Goal: Task Accomplishment & Management: Complete application form

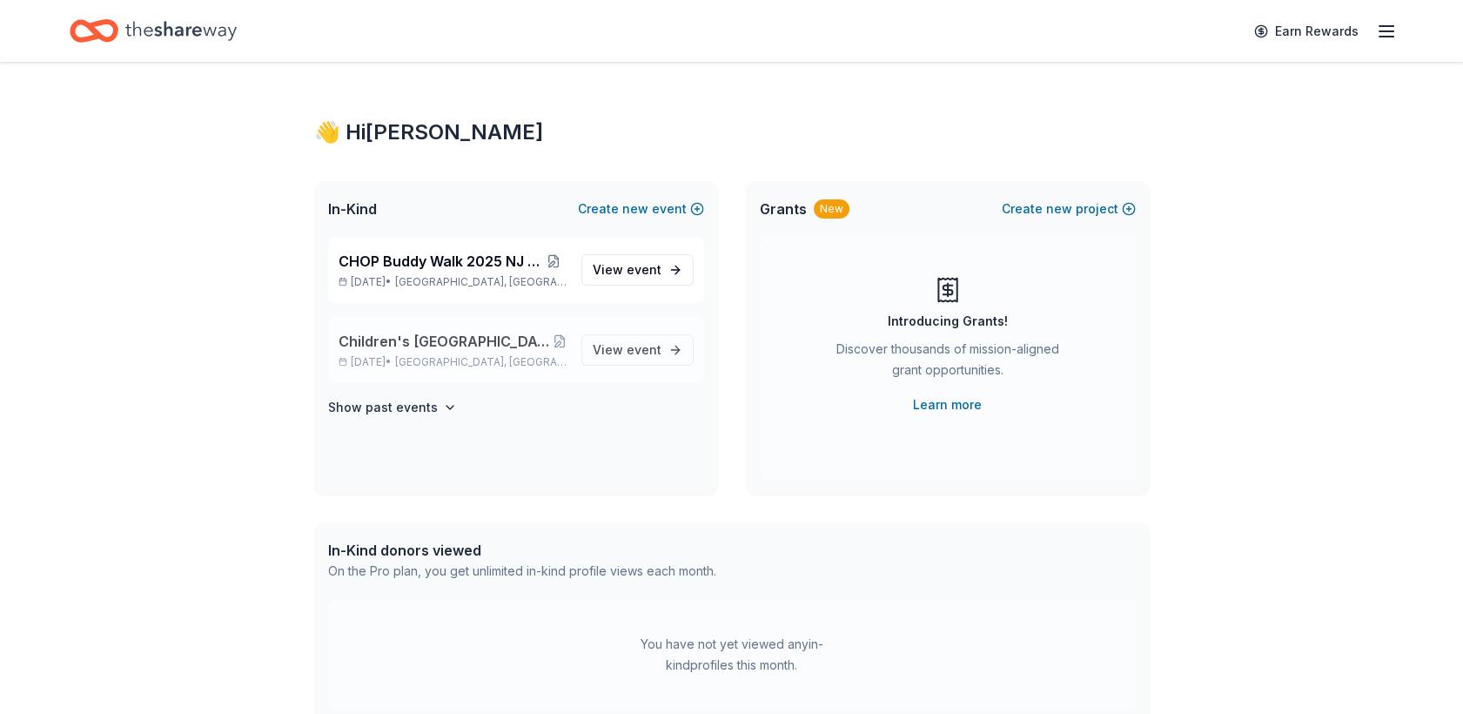
click at [425, 339] on span "Children's [GEOGRAPHIC_DATA] (CHOP) Buddy Walk and Family Fun Day" at bounding box center [445, 341] width 214 height 21
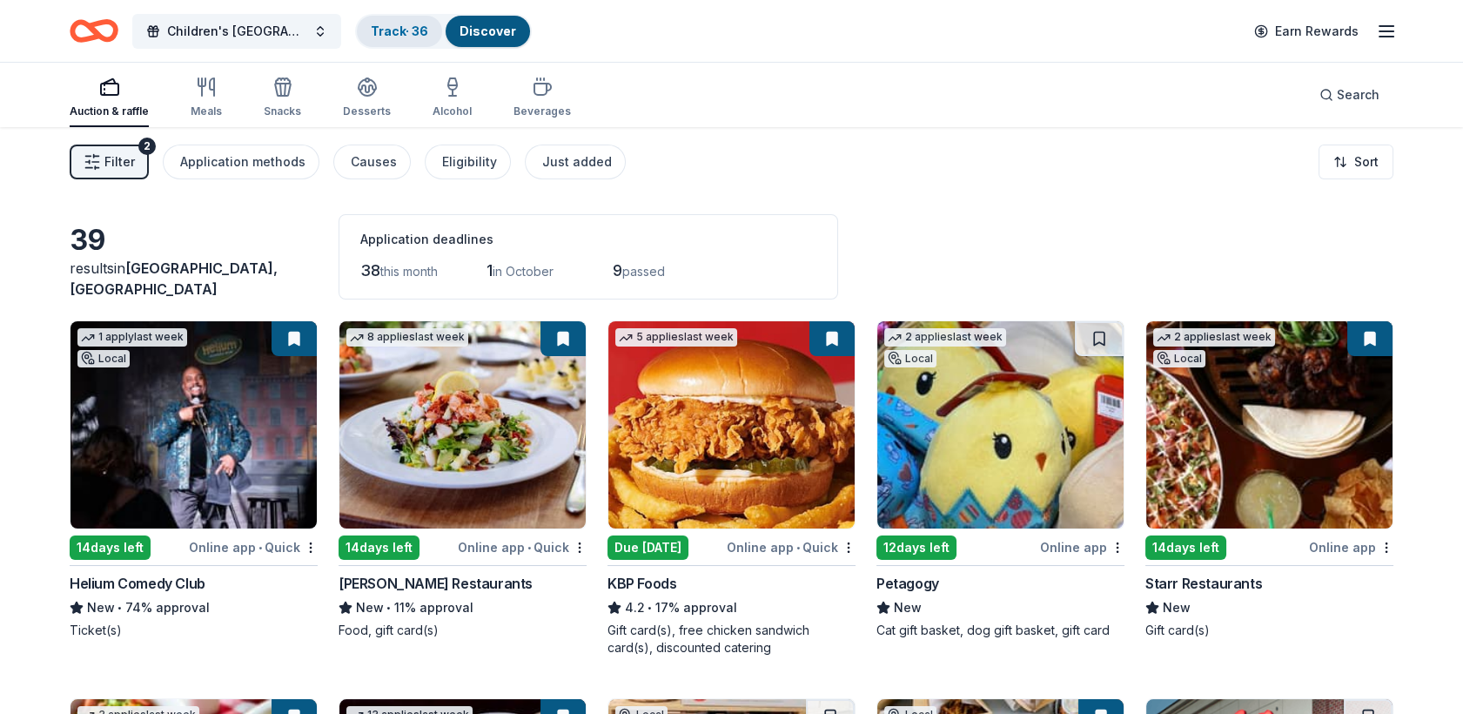
click at [403, 37] on link "Track · 36" at bounding box center [399, 30] width 57 height 15
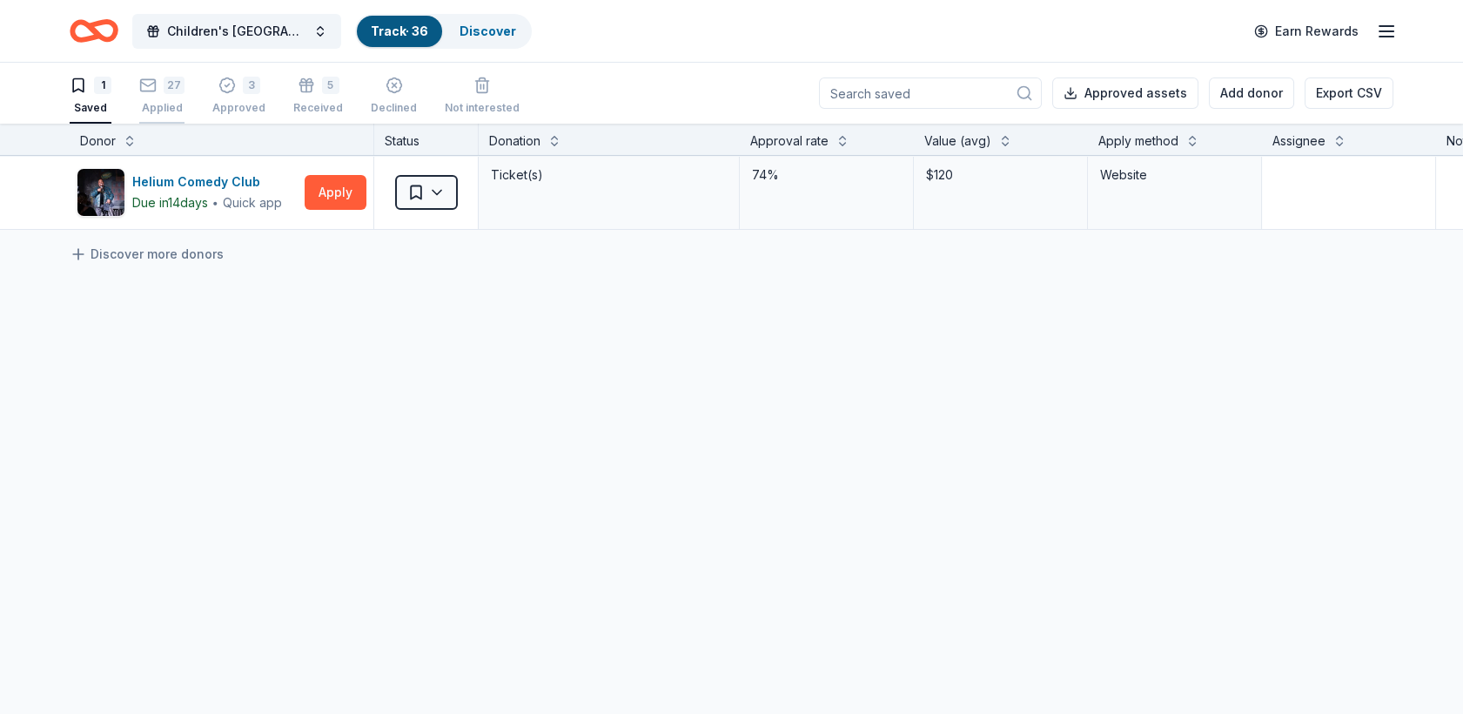
click at [174, 95] on div "27 Applied" at bounding box center [161, 96] width 45 height 38
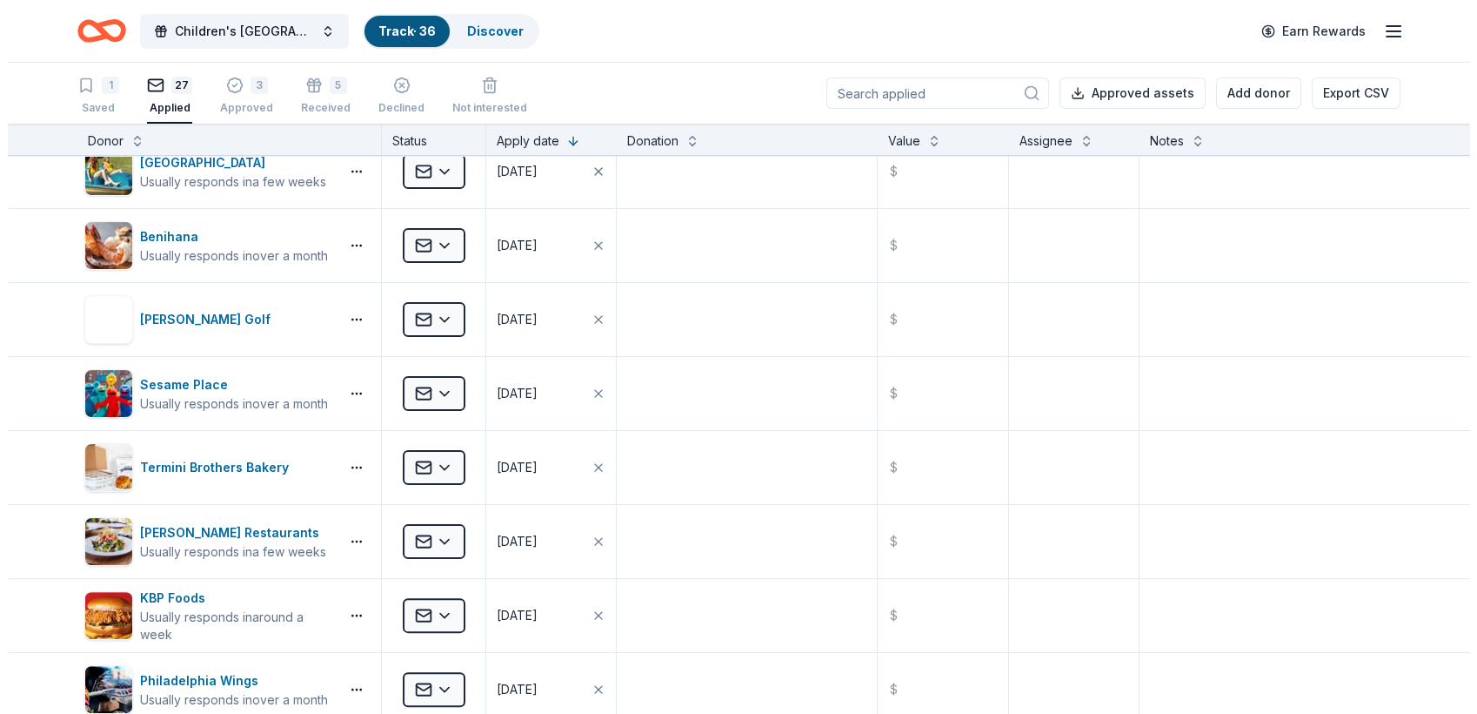
scroll to position [1220, 0]
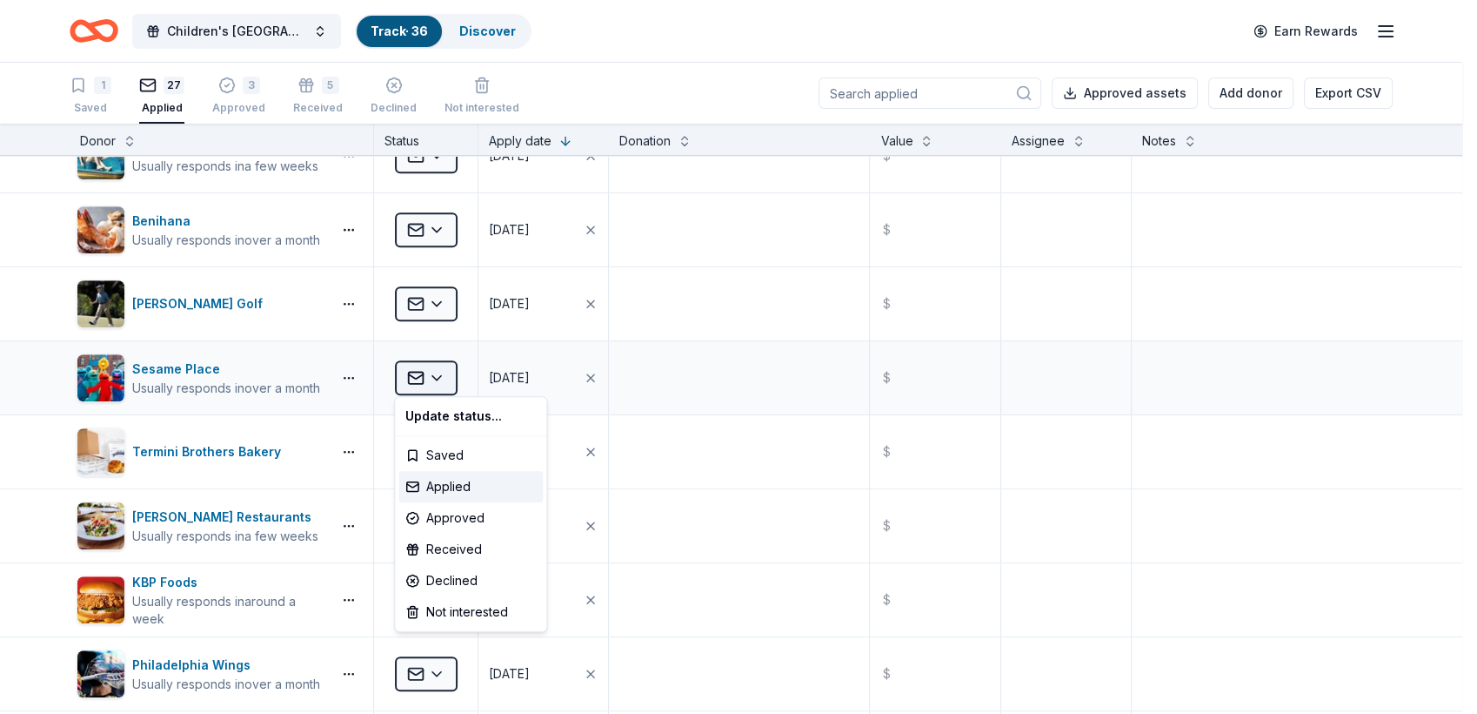
click at [427, 372] on html "Children's Hospital of Philadelphia (CHOP) Buddy Walk and Family Fun Day Track …" at bounding box center [738, 357] width 1477 height 714
click at [442, 526] on div "Approved" at bounding box center [471, 517] width 144 height 31
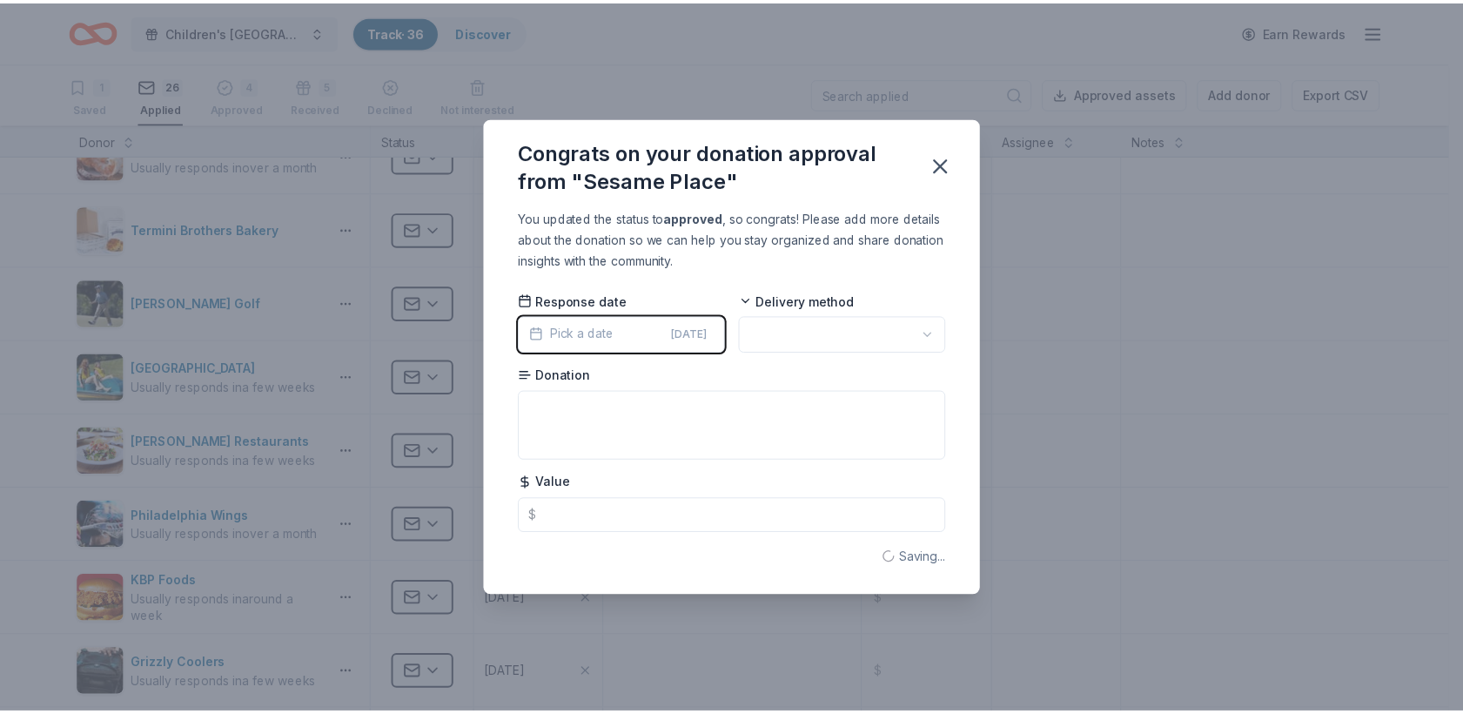
scroll to position [1147, 0]
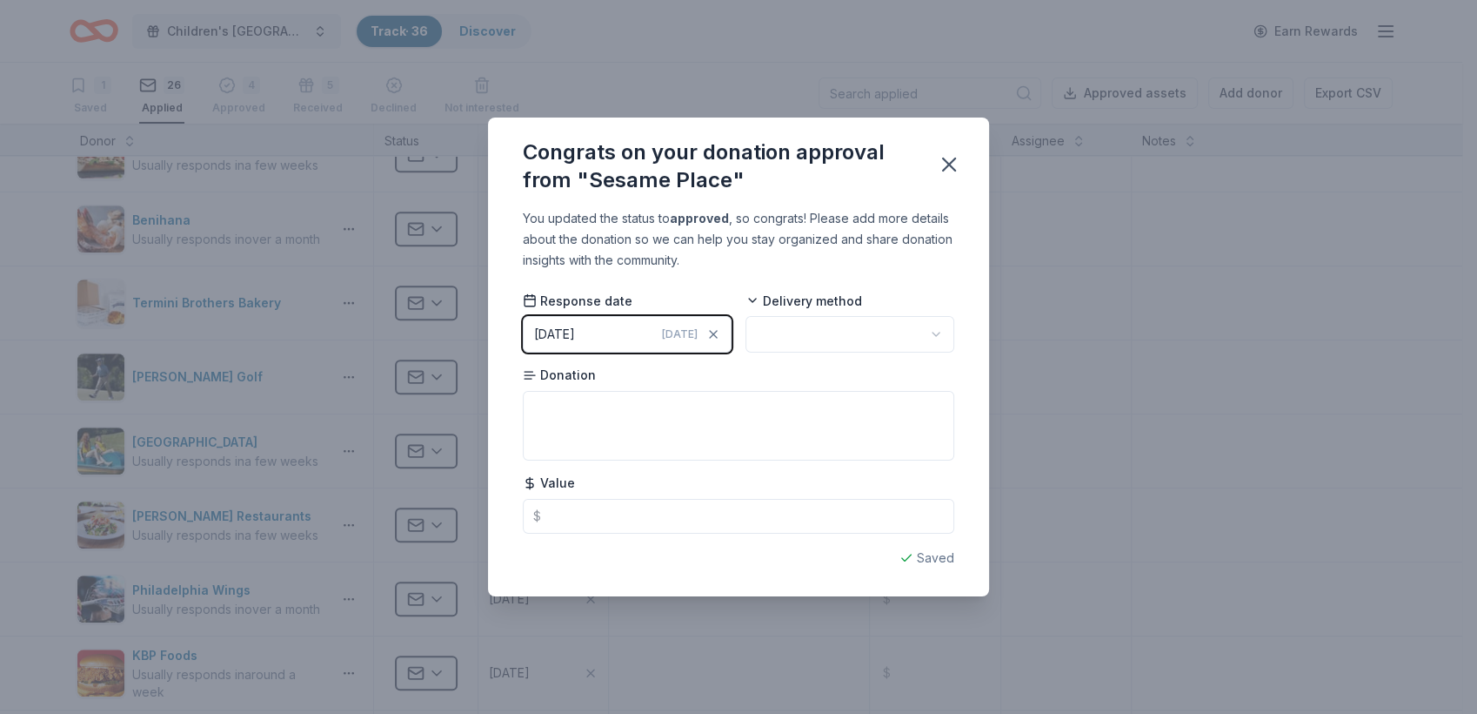
click at [546, 343] on div "[DATE]" at bounding box center [554, 334] width 41 height 21
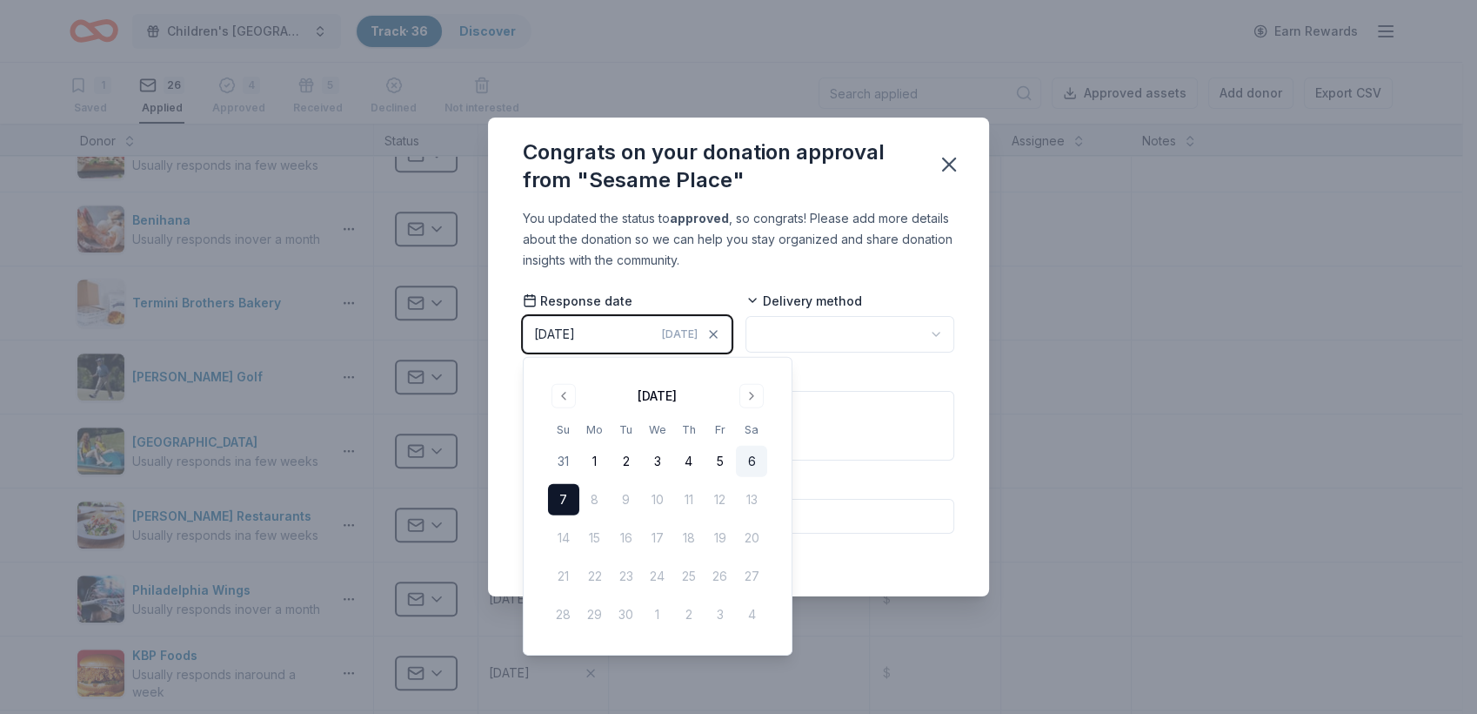
click at [747, 459] on button "6" at bounding box center [751, 461] width 31 height 31
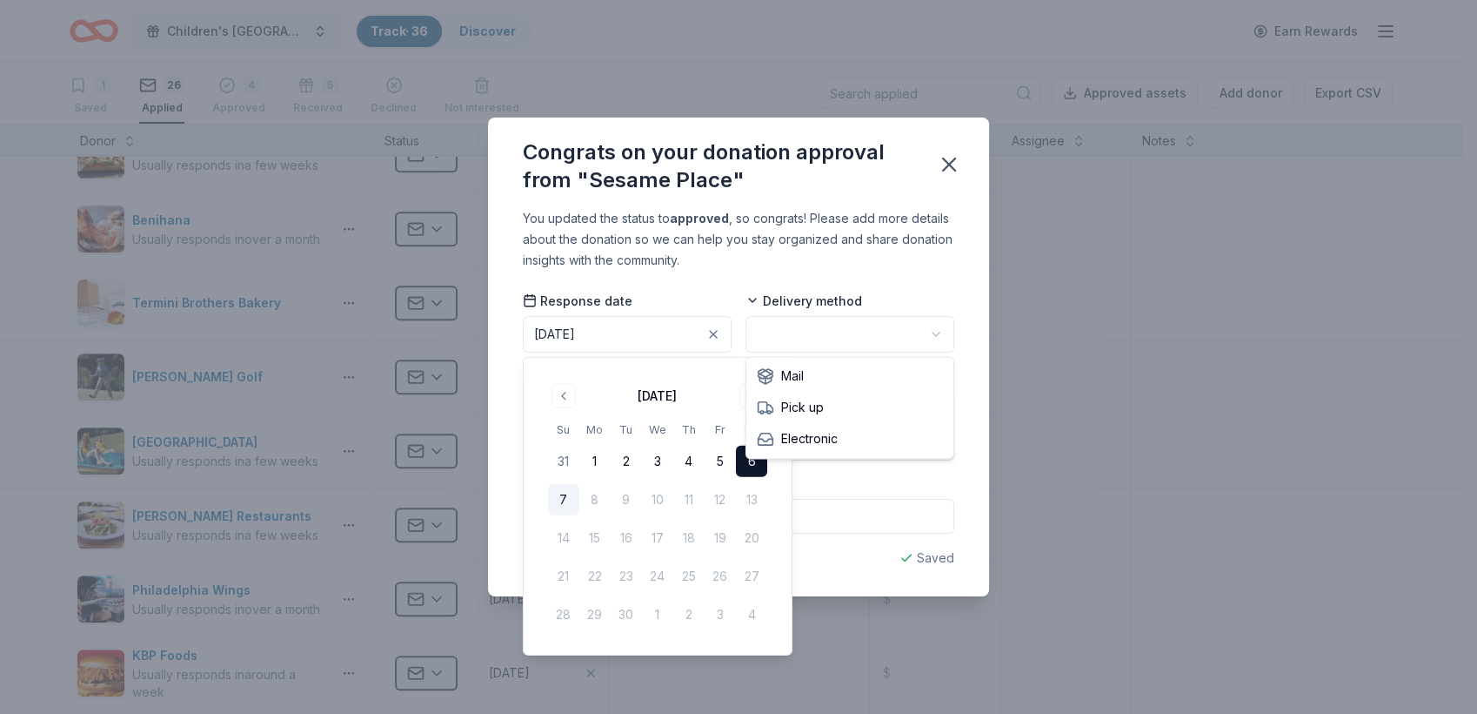
click at [794, 342] on html "Children's Hospital of Philadelphia (CHOP) Buddy Walk and Family Fun Day Track …" at bounding box center [738, 357] width 1477 height 714
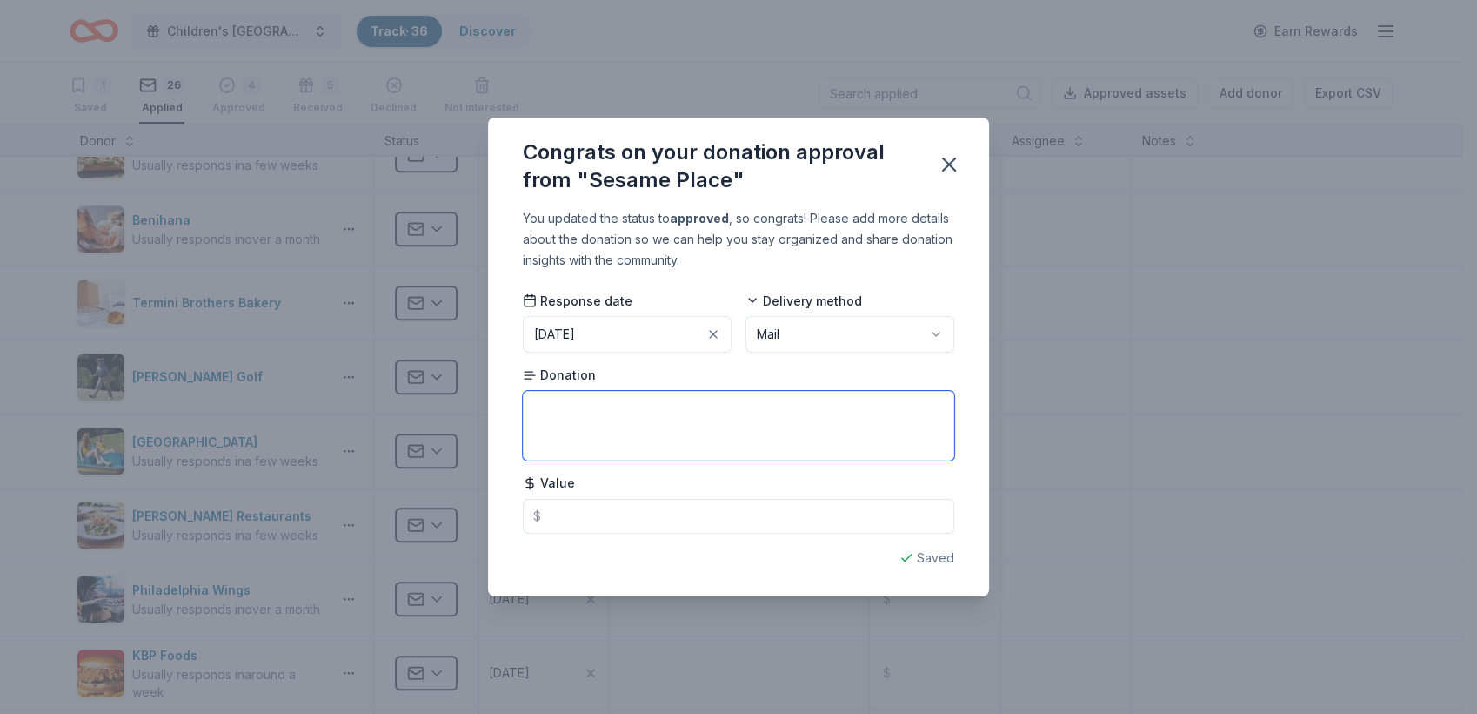
click at [626, 401] on textarea at bounding box center [739, 426] width 432 height 70
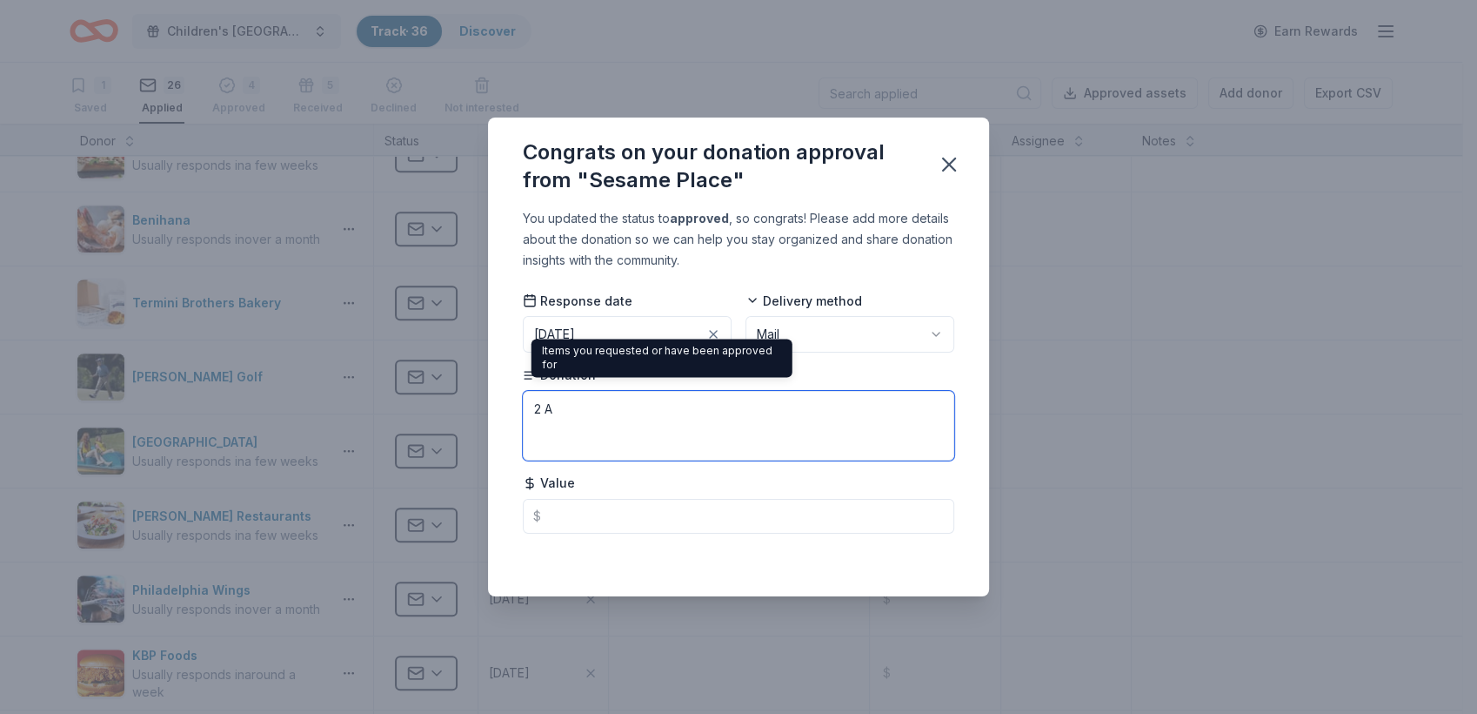
click at [566, 395] on textarea "2 A" at bounding box center [739, 426] width 432 height 70
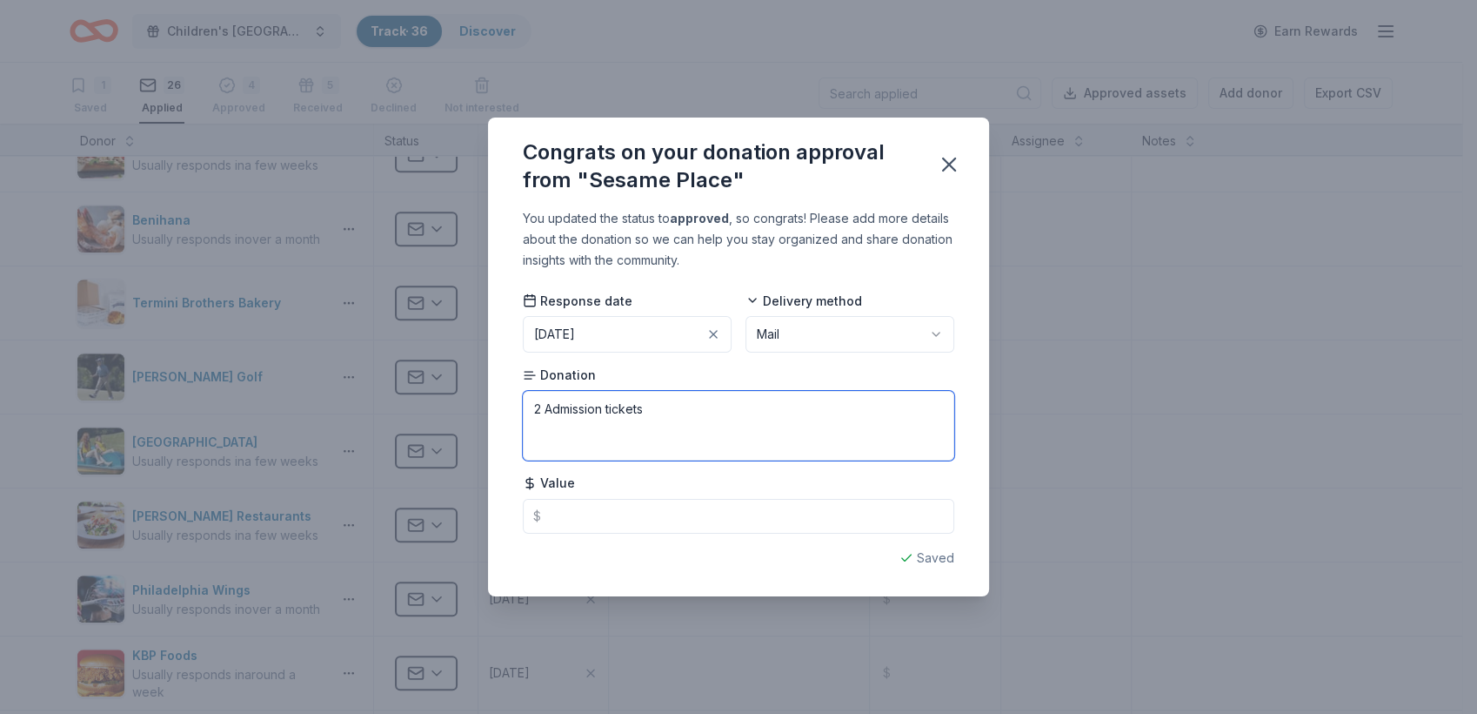
type textarea "2 Admission tickets"
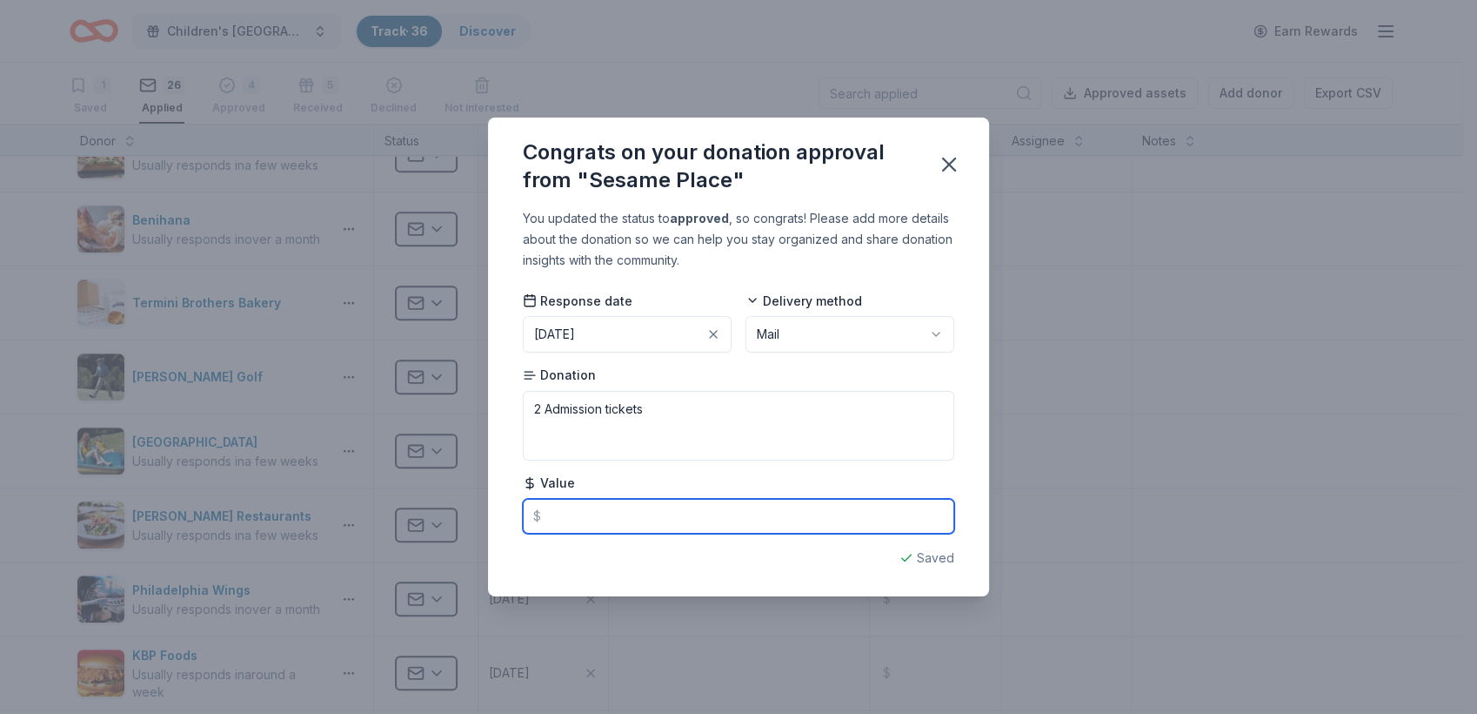
click at [567, 519] on input "text" at bounding box center [739, 516] width 432 height 35
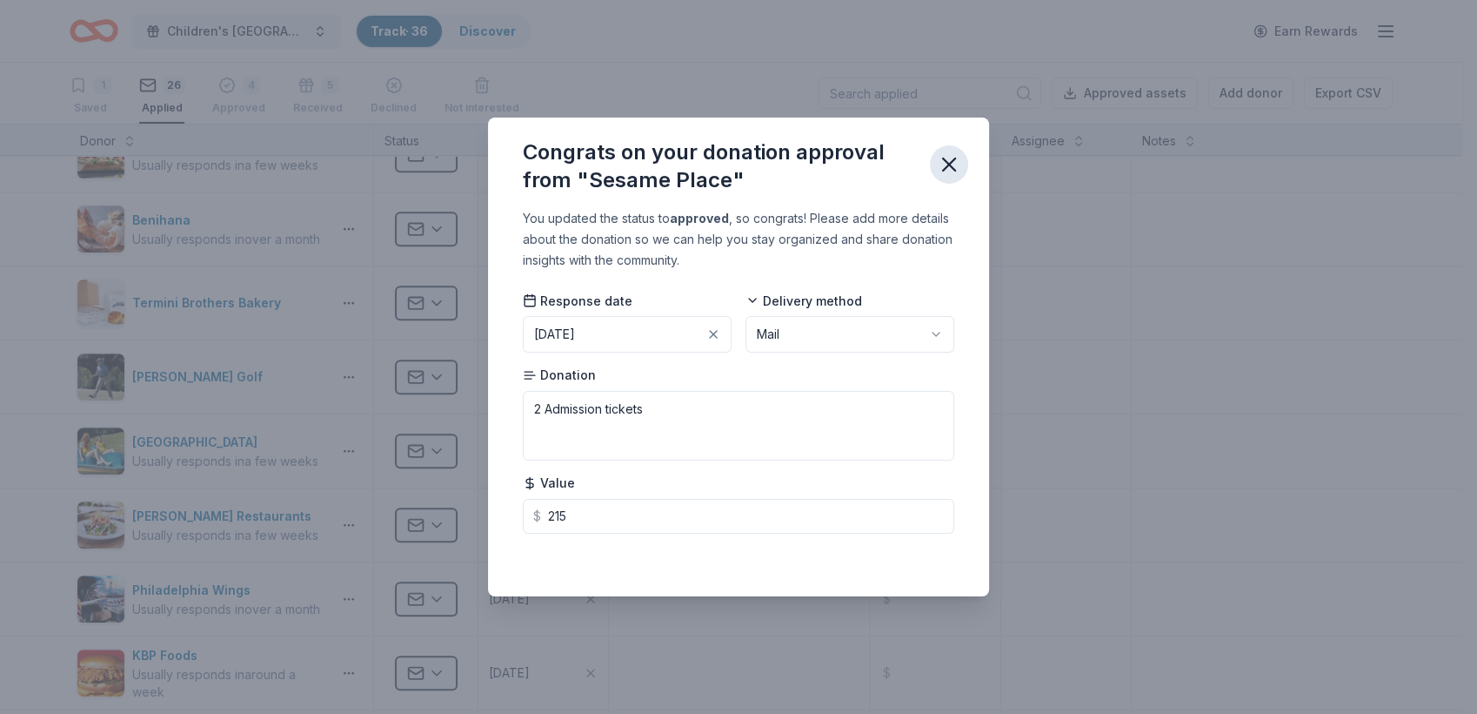
type input "215.00"
click at [946, 173] on icon "button" at bounding box center [949, 164] width 24 height 24
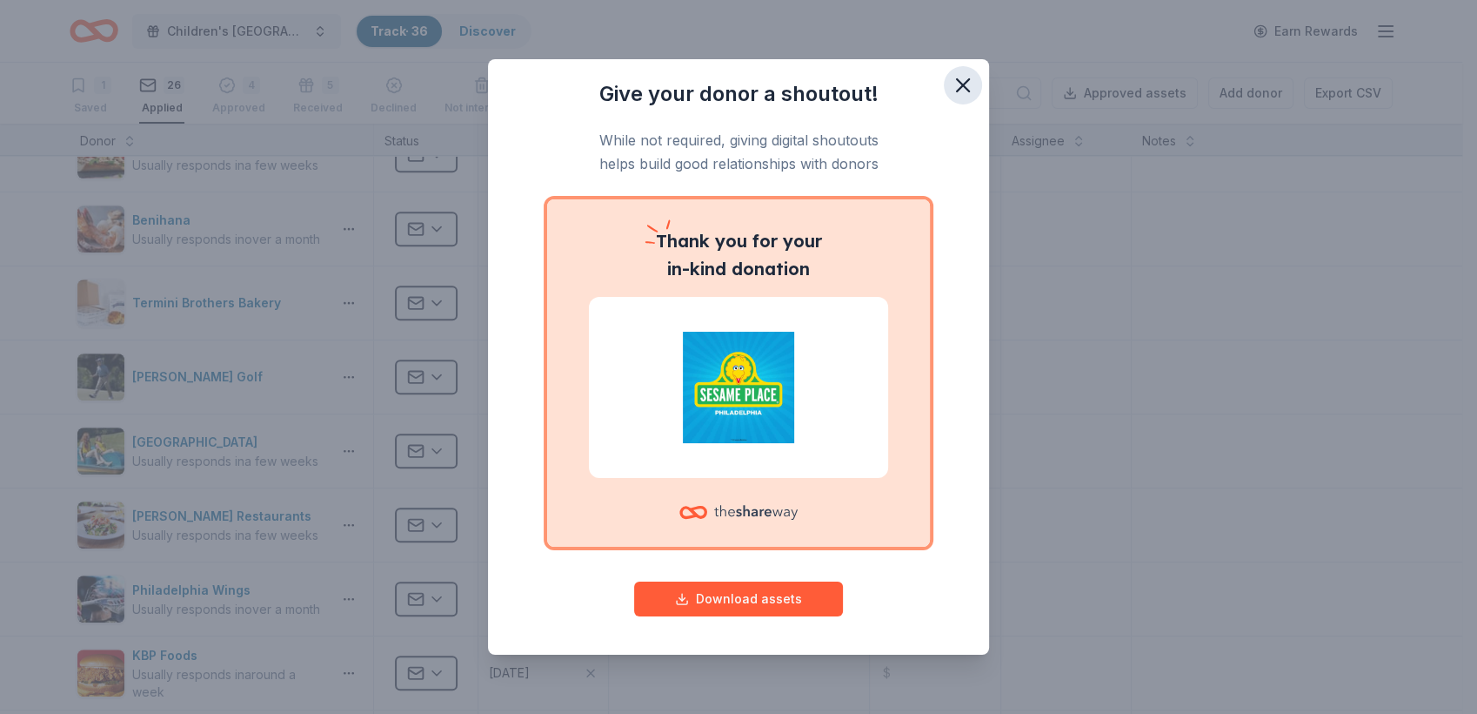
click at [959, 85] on icon "button" at bounding box center [963, 85] width 24 height 24
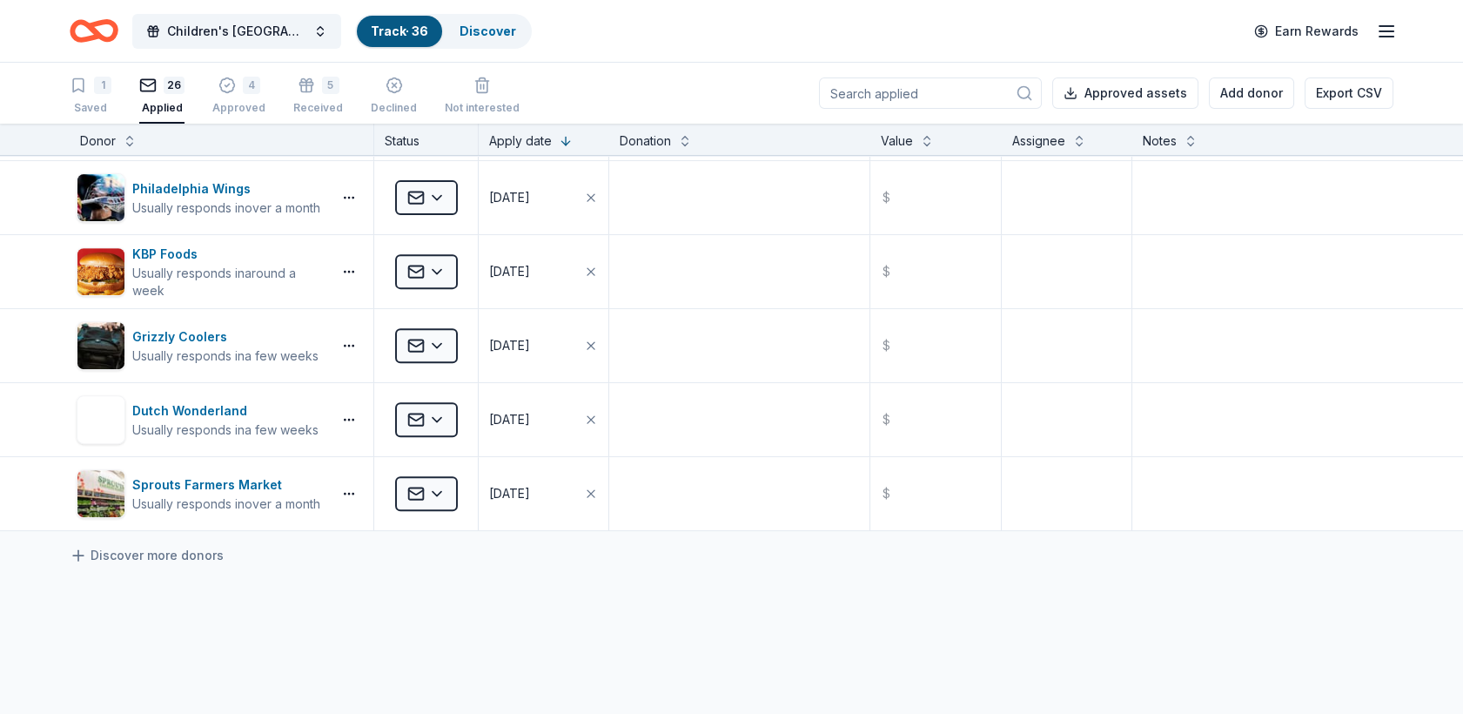
scroll to position [1561, 0]
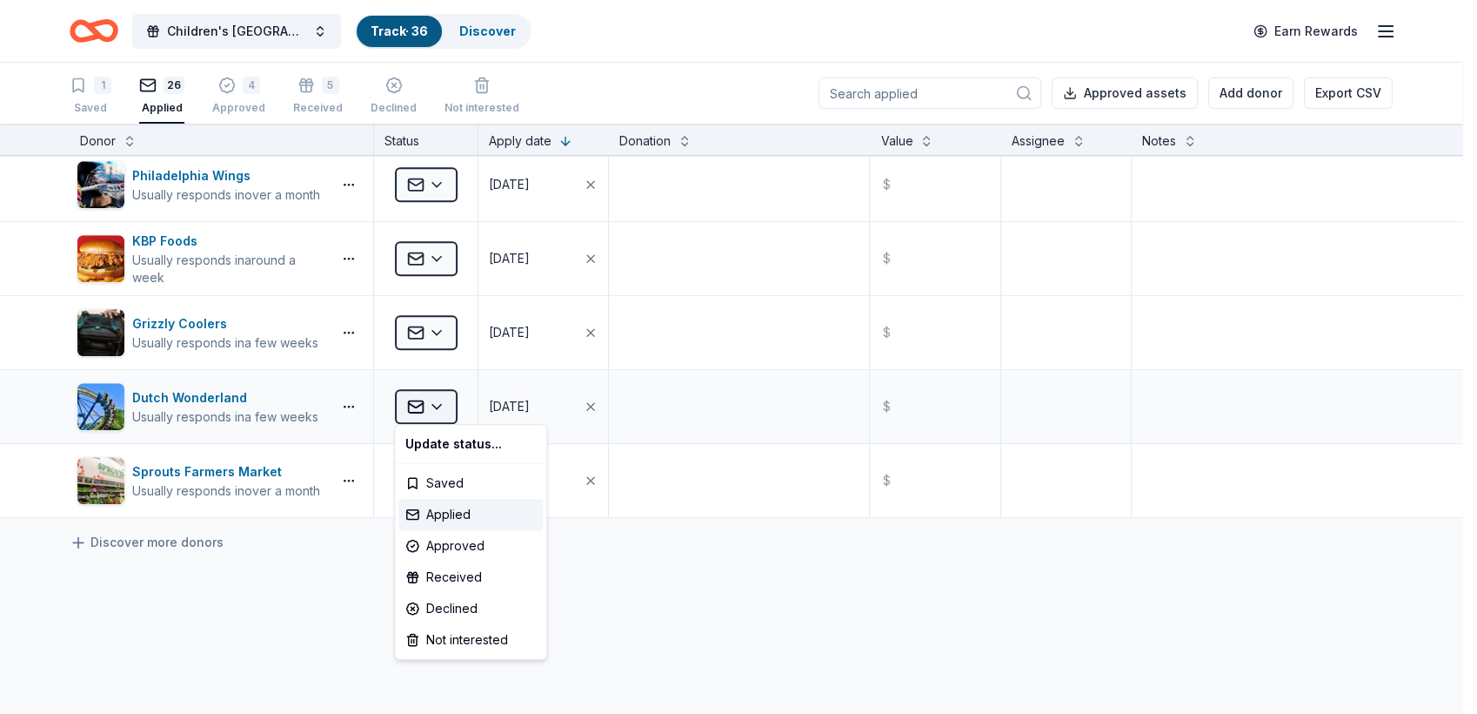
click at [432, 414] on html "Children's Hospital of Philadelphia (CHOP) Buddy Walk and Family Fun Day Track …" at bounding box center [738, 357] width 1477 height 714
click at [439, 609] on div "Declined" at bounding box center [471, 608] width 144 height 31
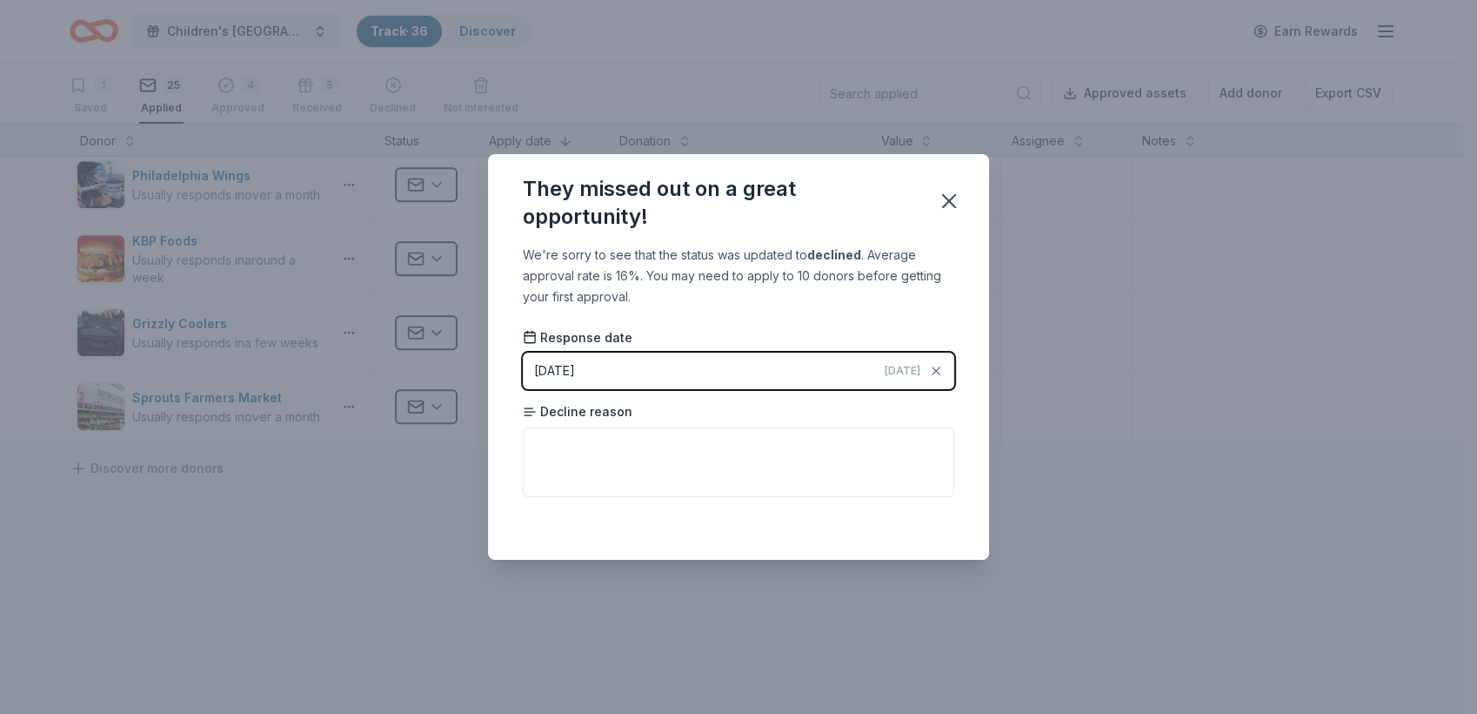
click at [644, 362] on button "09/07/2025 Today" at bounding box center [739, 370] width 432 height 37
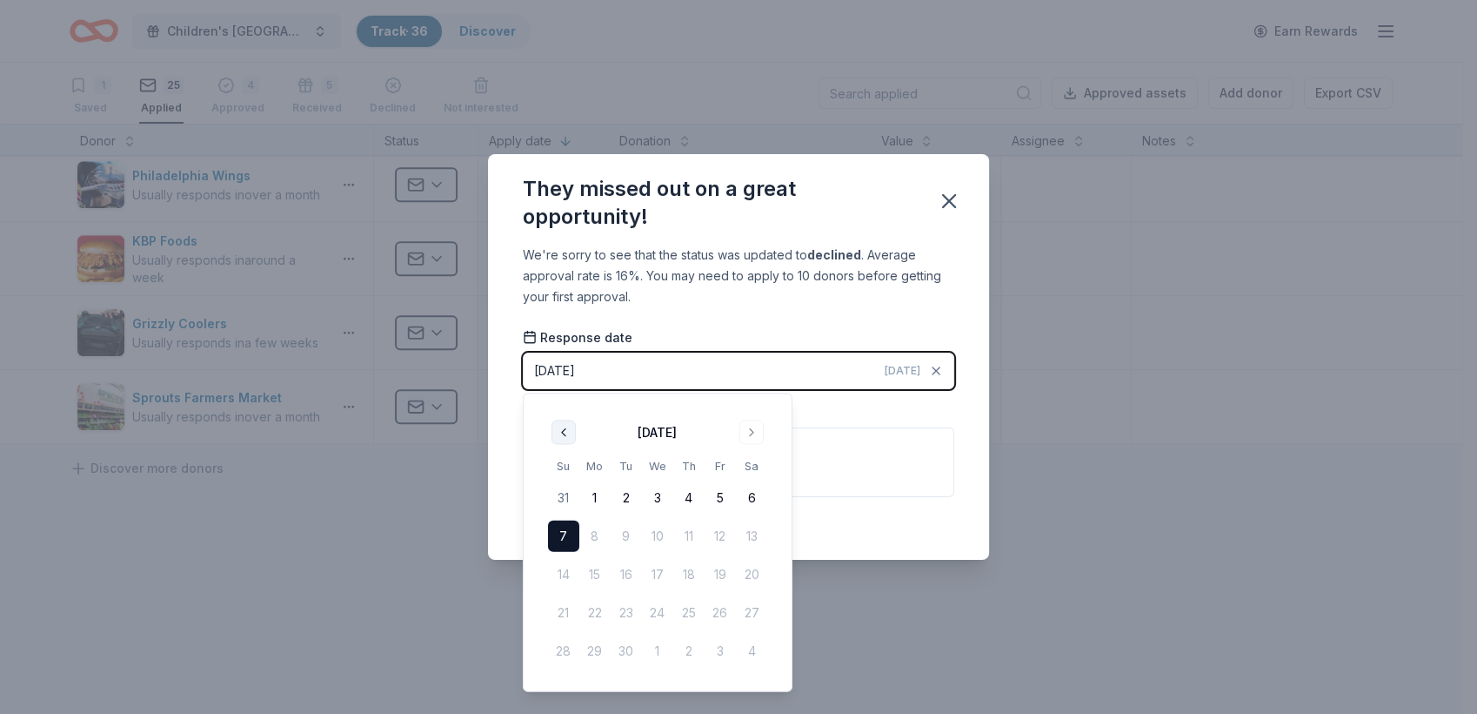
click at [571, 437] on button "Go to previous month" at bounding box center [564, 432] width 24 height 24
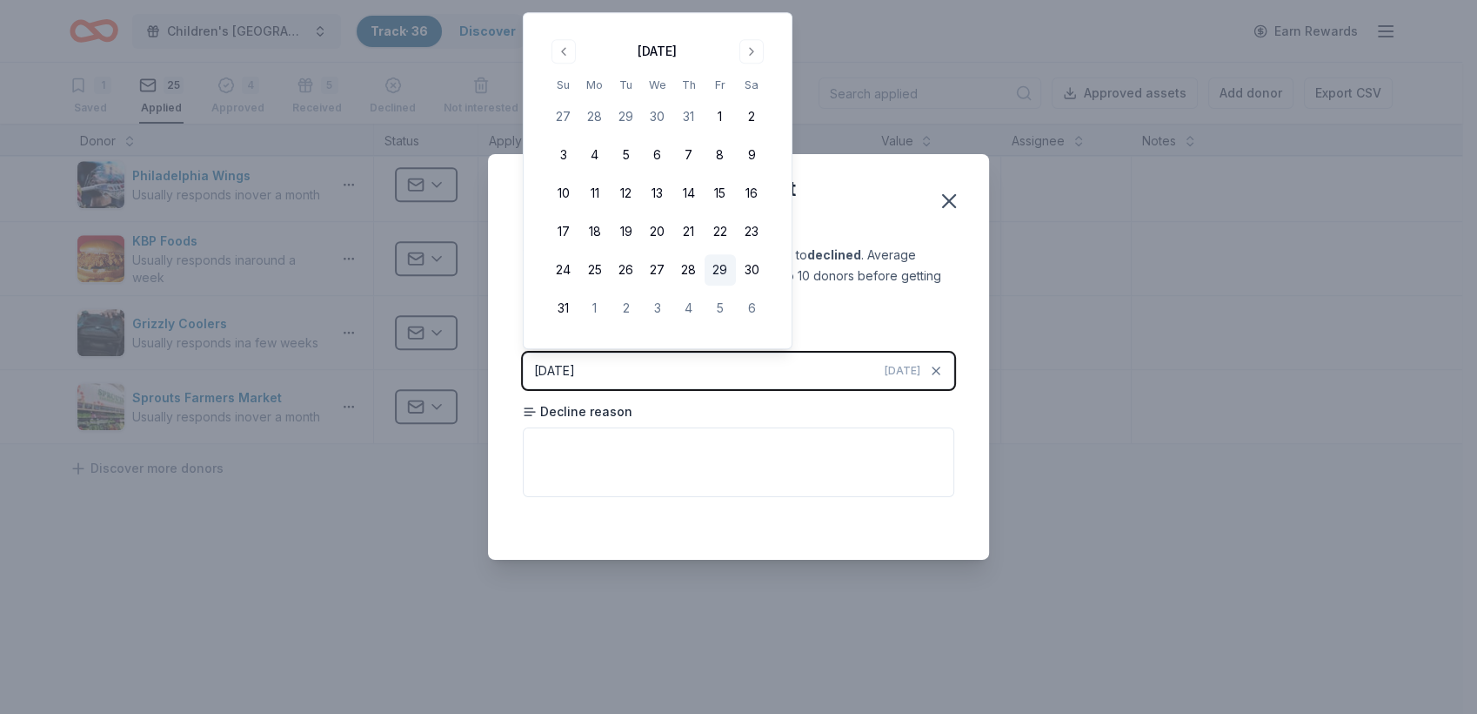
click at [725, 271] on button "29" at bounding box center [720, 269] width 31 height 31
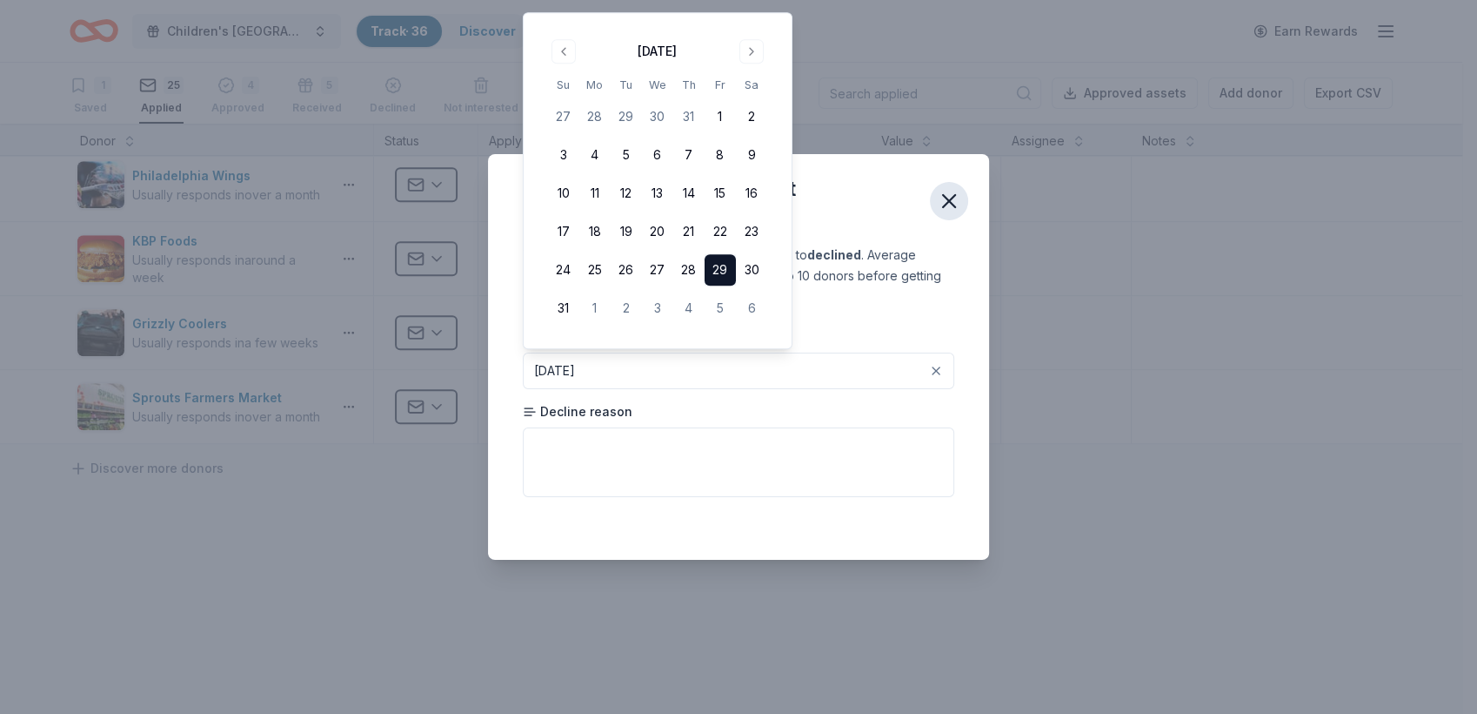
click at [945, 206] on icon "button" at bounding box center [949, 201] width 12 height 12
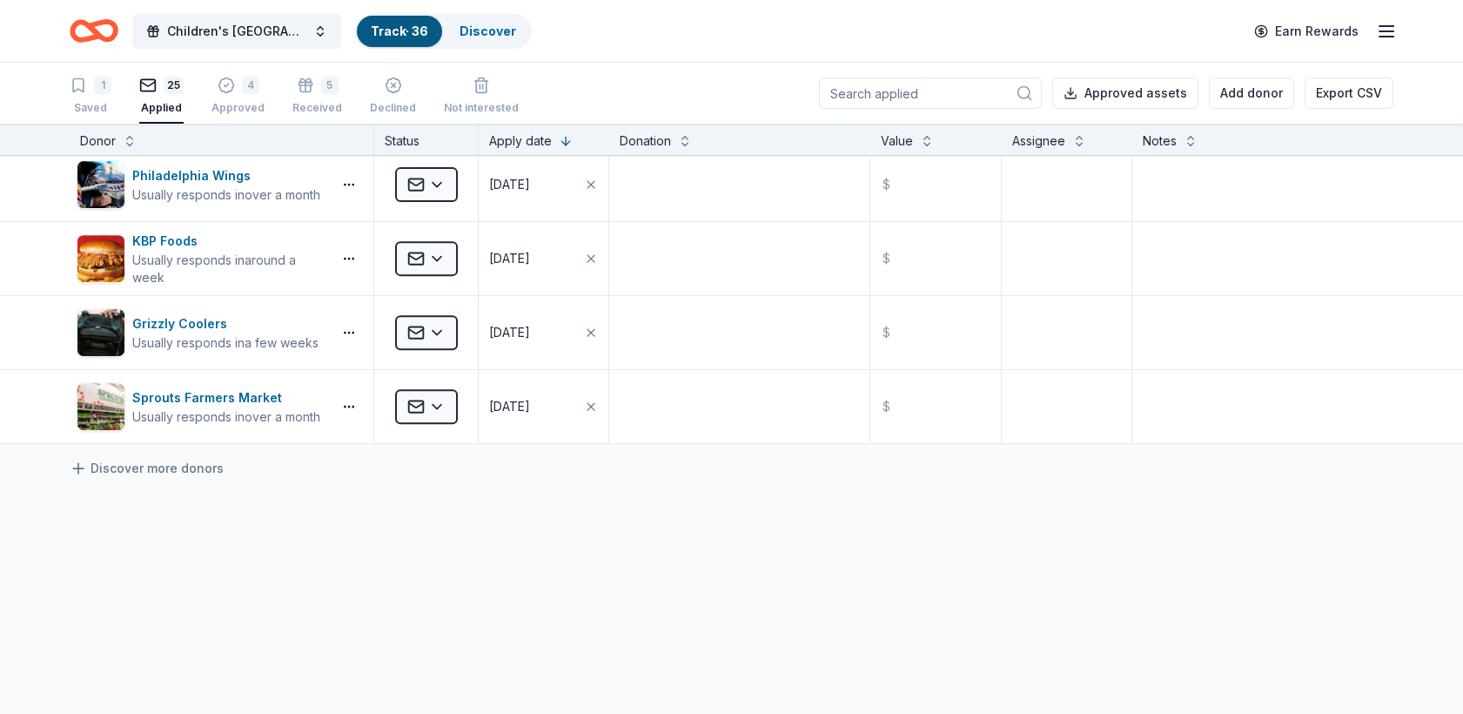
click at [153, 101] on div "Applied" at bounding box center [161, 108] width 44 height 14
click at [160, 83] on div "25" at bounding box center [161, 85] width 44 height 17
click at [84, 93] on icon "button" at bounding box center [78, 85] width 17 height 17
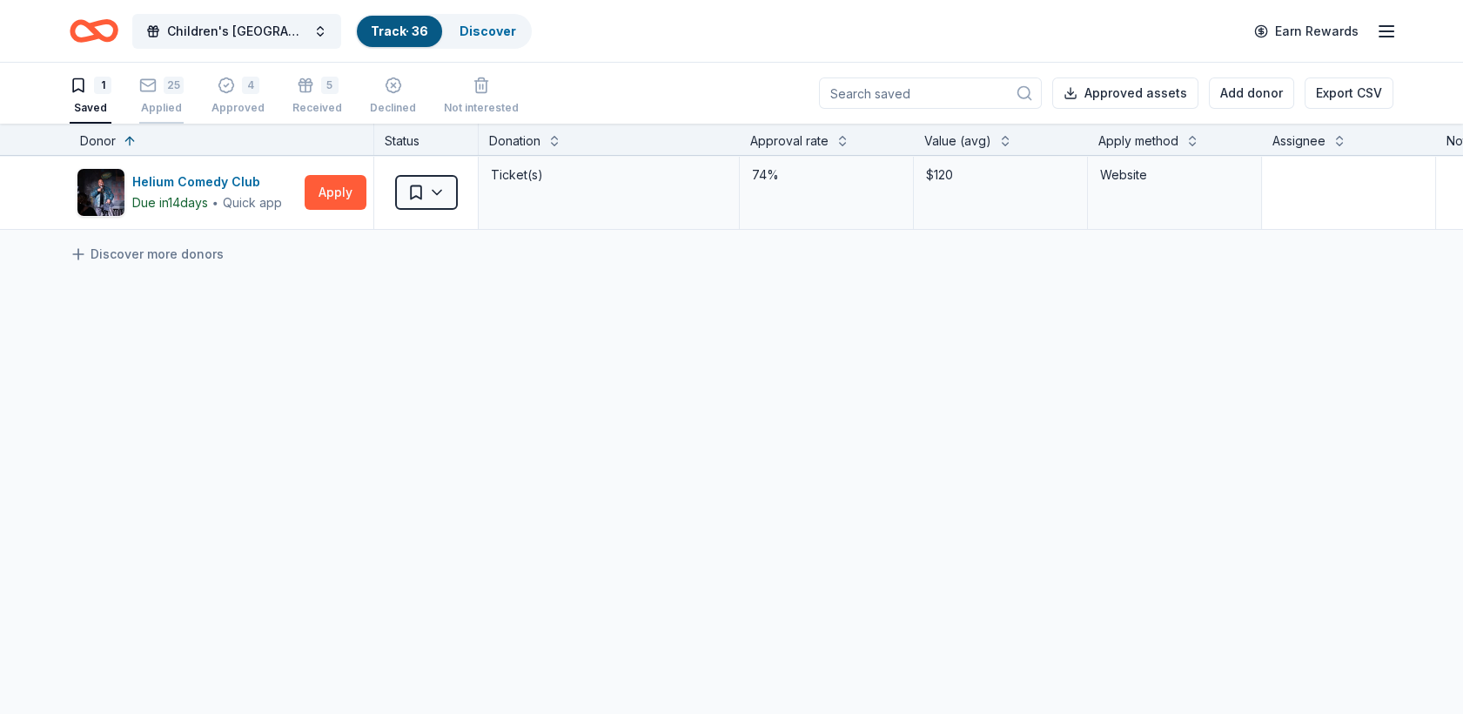
click at [142, 84] on icon "button" at bounding box center [147, 85] width 17 height 17
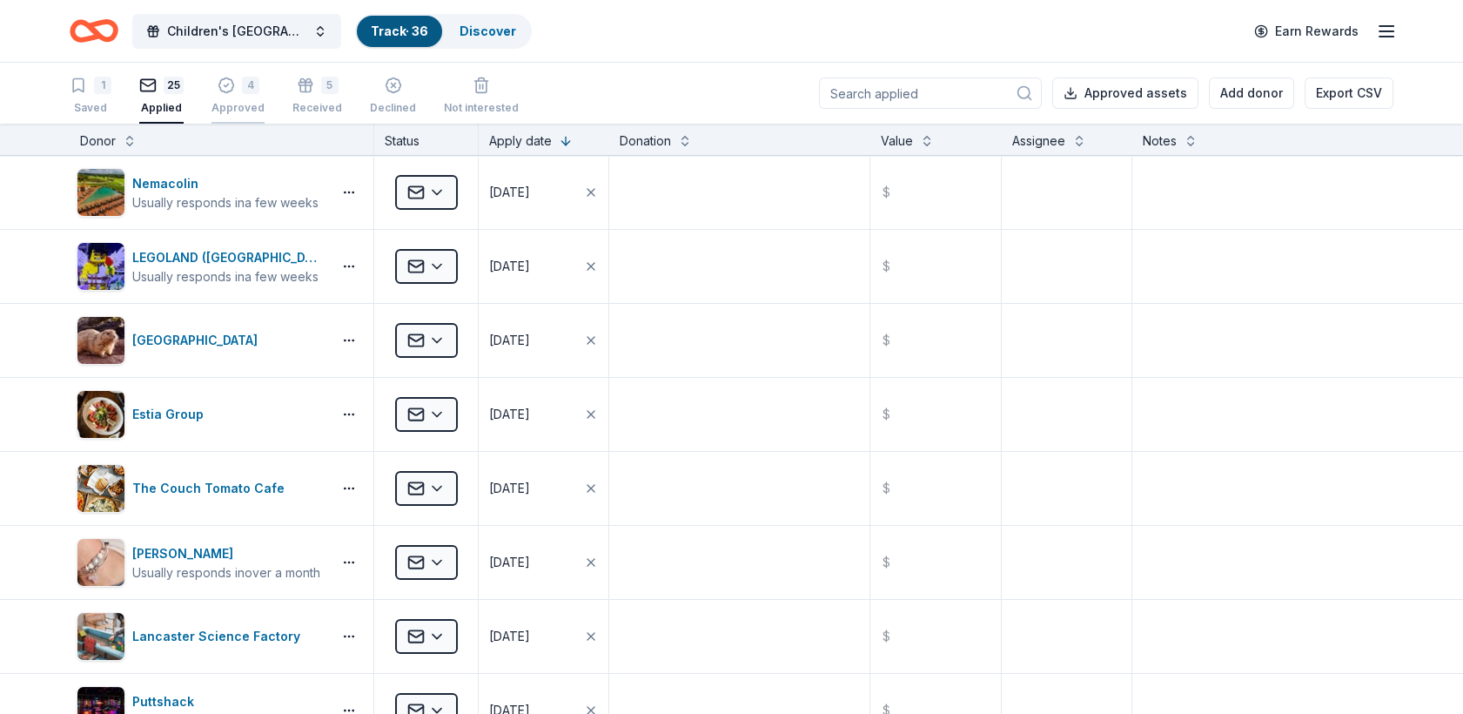
click at [220, 84] on icon "button" at bounding box center [225, 76] width 15 height 15
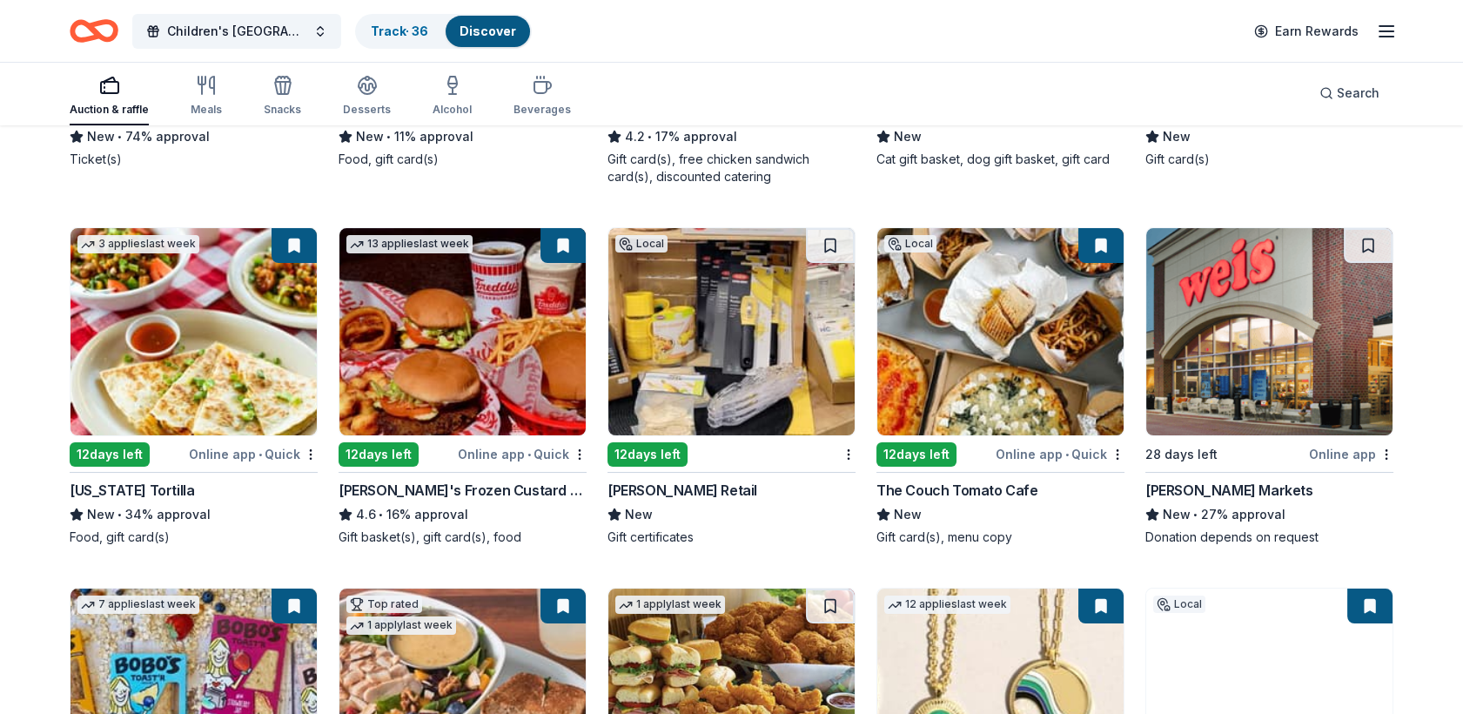
scroll to position [453, 0]
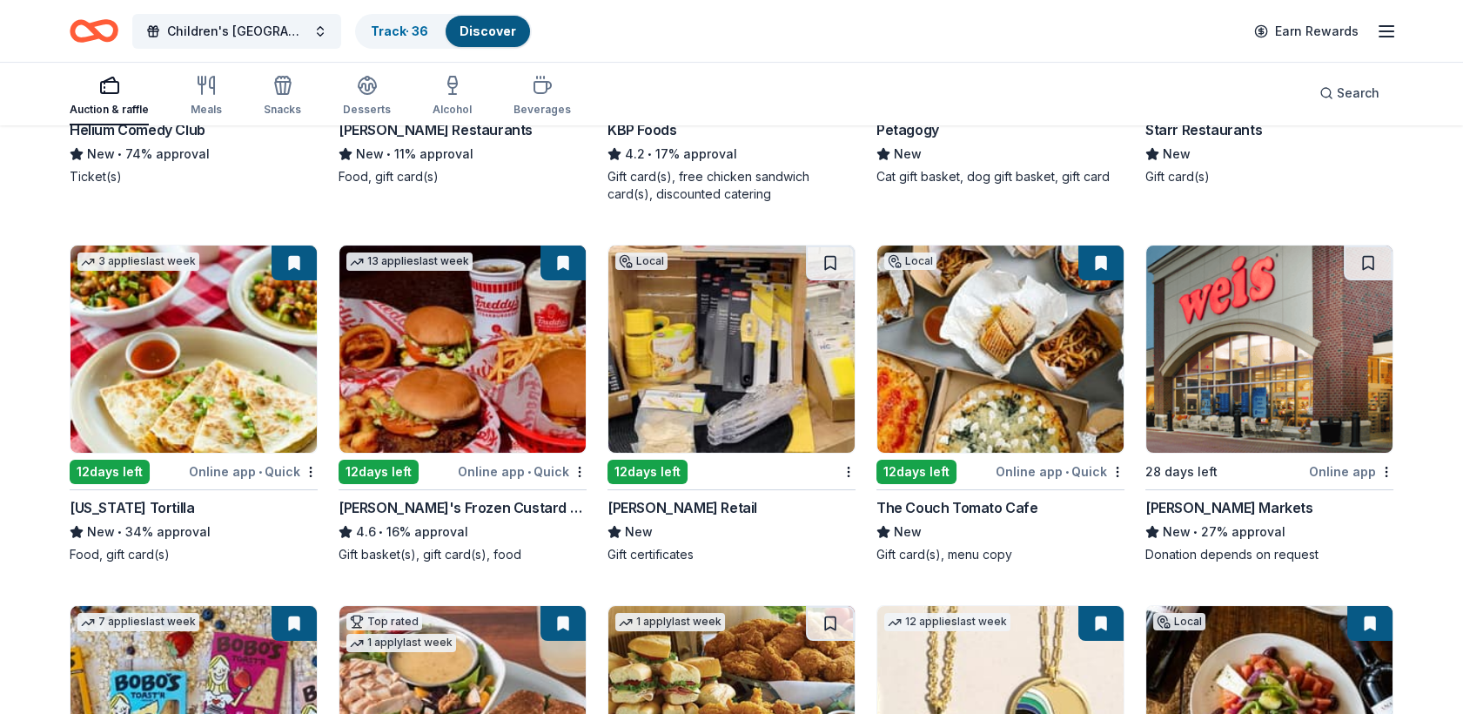
click at [676, 347] on img at bounding box center [731, 348] width 246 height 207
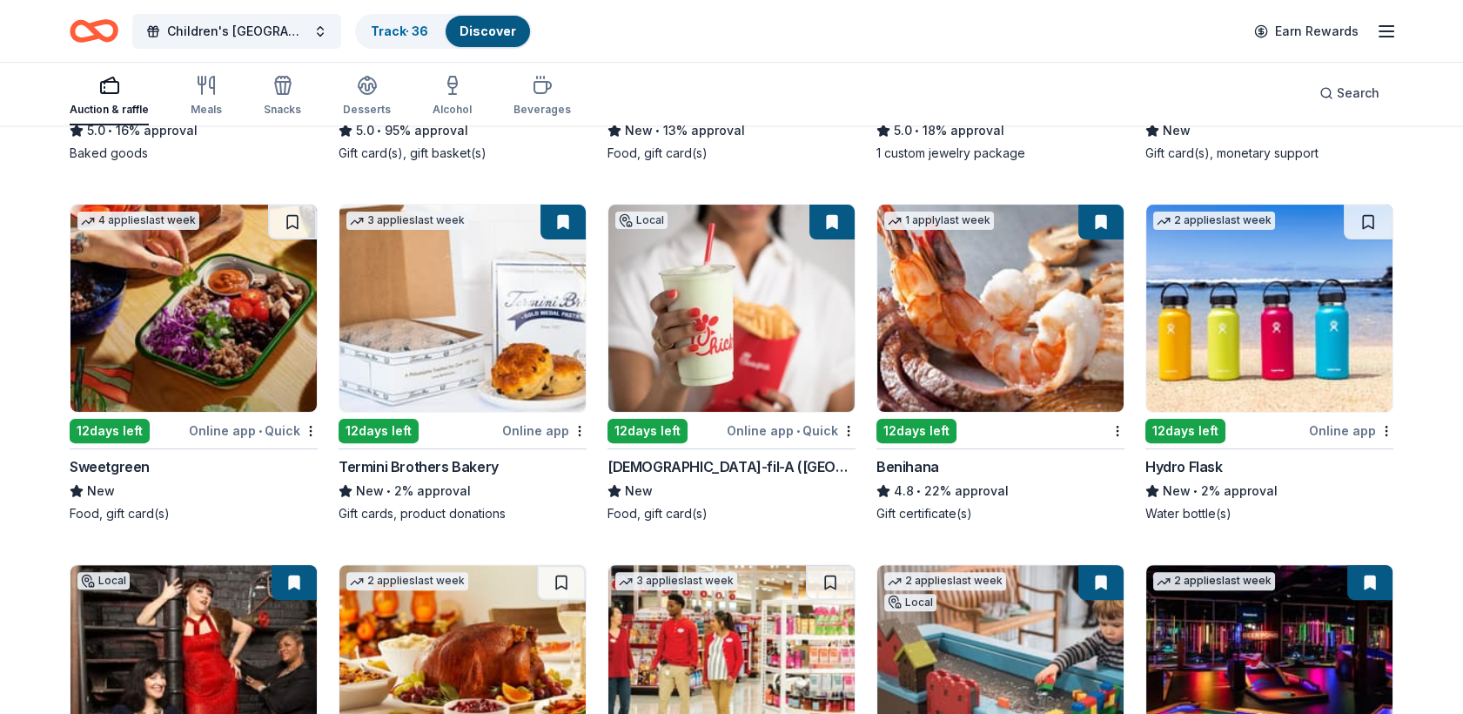
scroll to position [1218, 0]
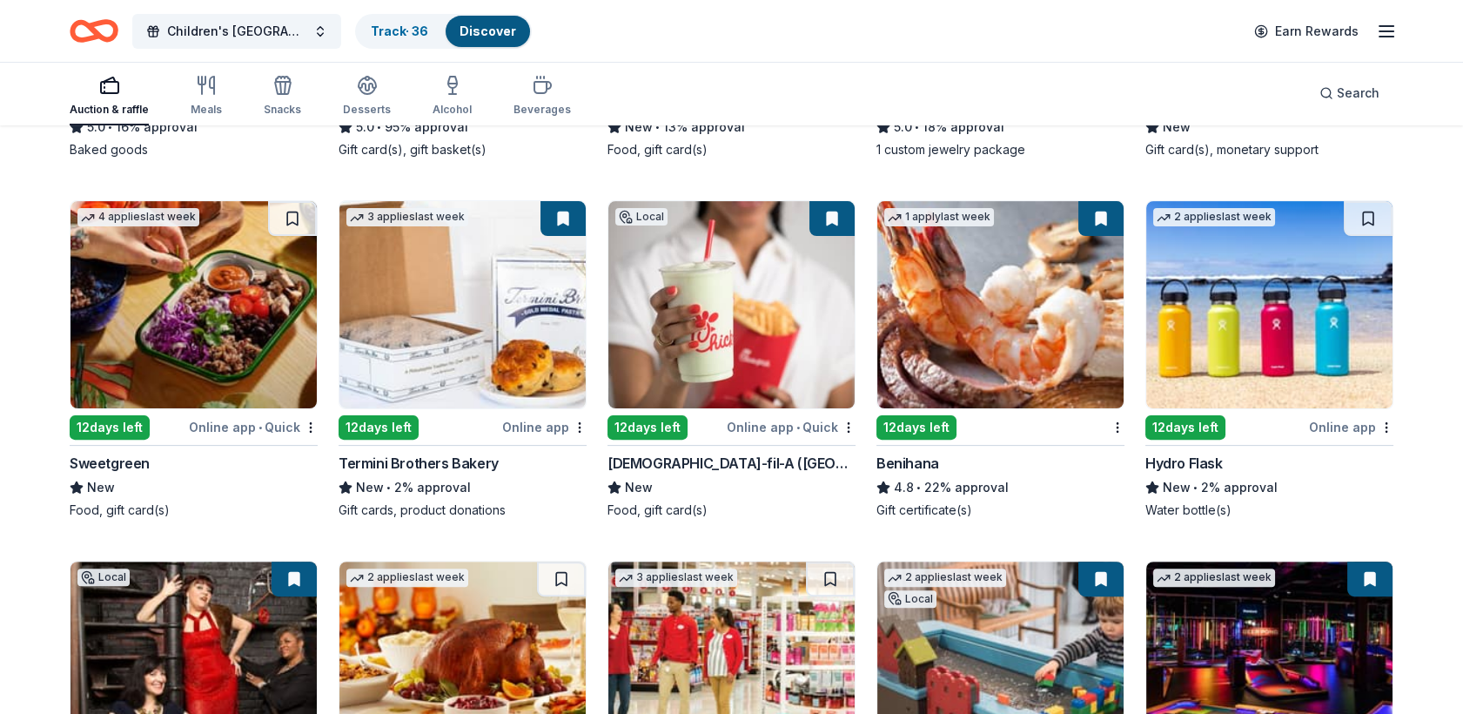
click at [104, 429] on div "12 days left" at bounding box center [110, 427] width 80 height 24
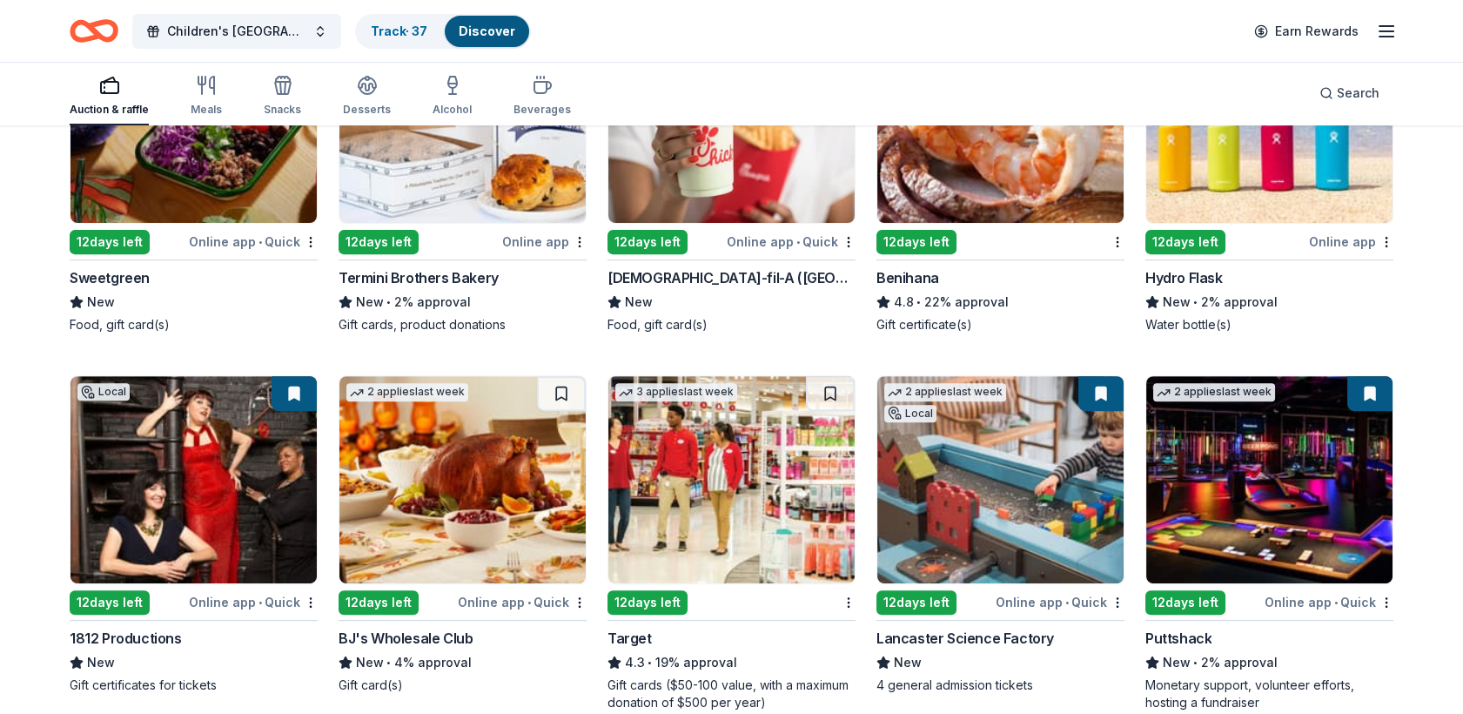
scroll to position [1366, 0]
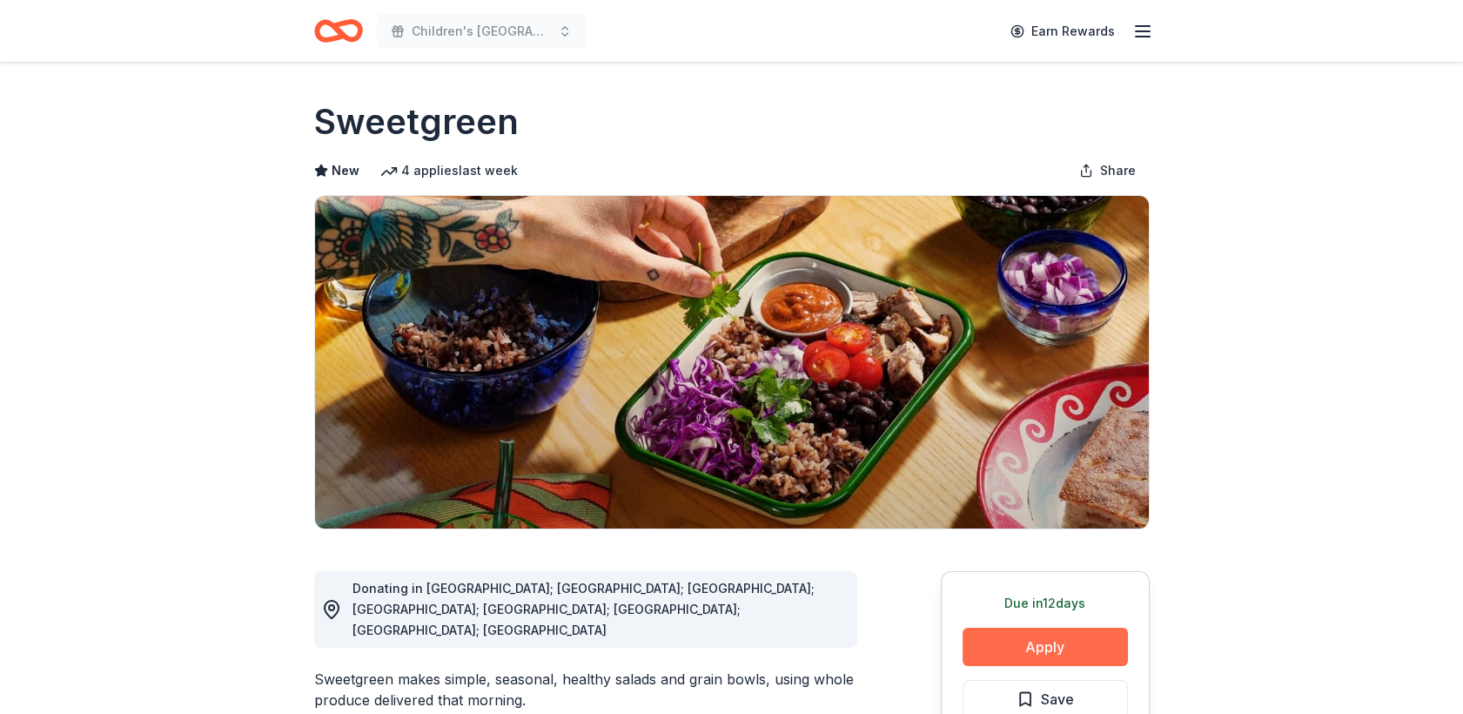
click at [1009, 653] on button "Apply" at bounding box center [1044, 646] width 165 height 38
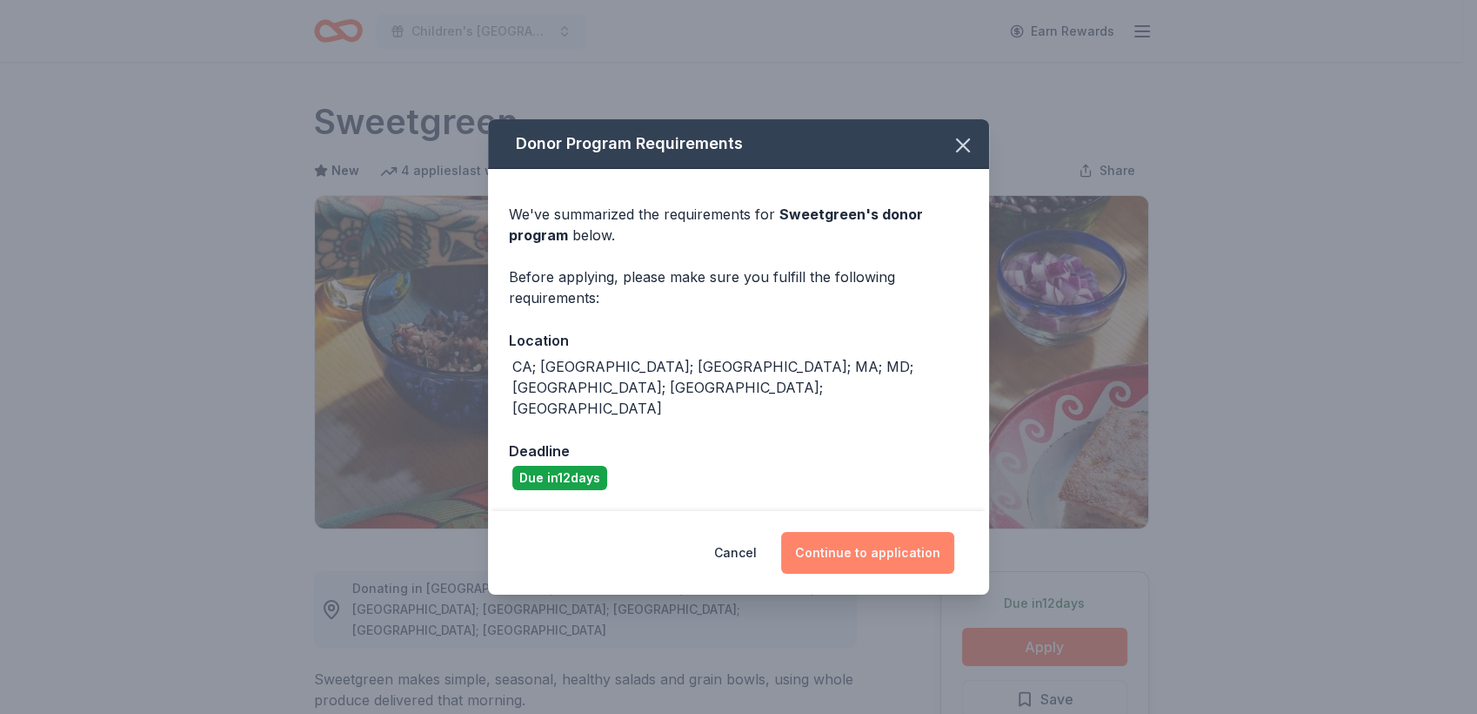
click at [827, 538] on button "Continue to application" at bounding box center [867, 553] width 173 height 42
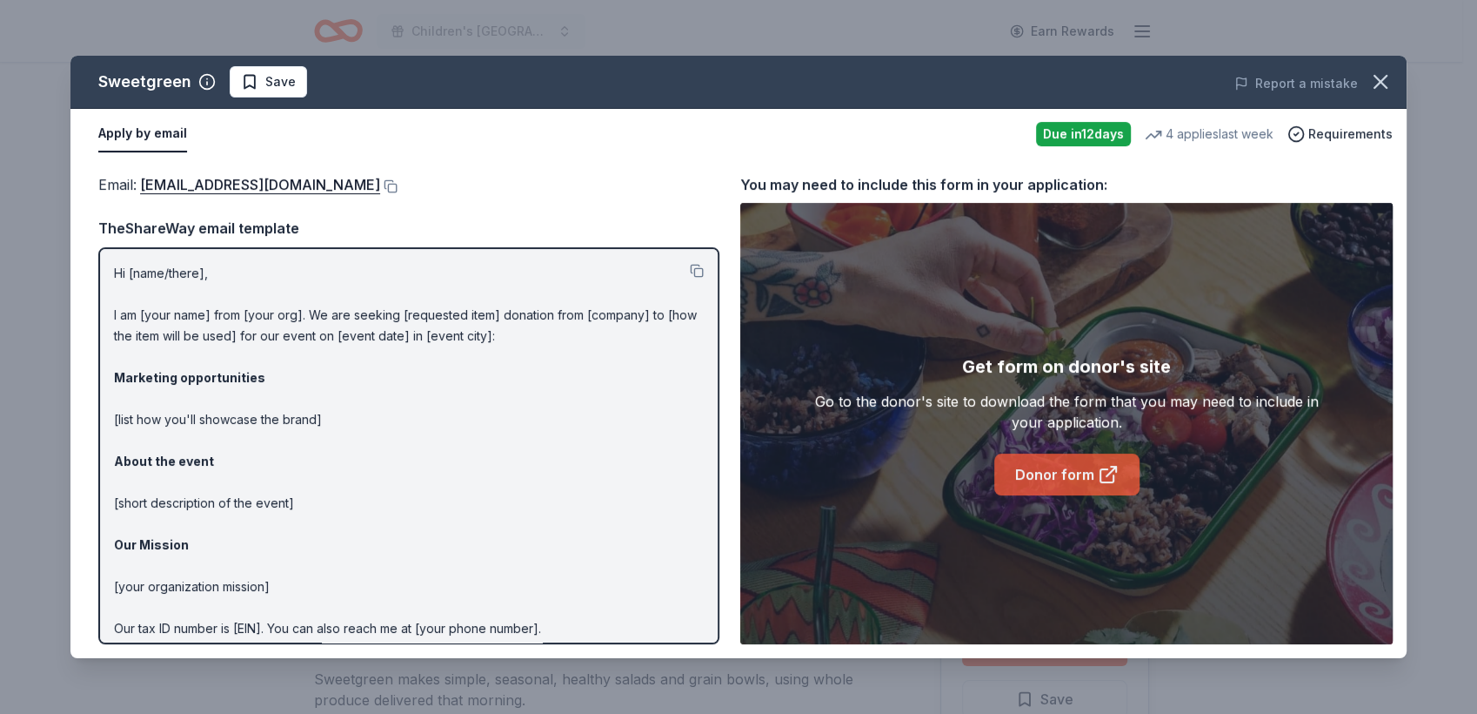
click at [1051, 488] on link "Donor form" at bounding box center [1067, 474] width 145 height 42
click at [1380, 78] on icon "button" at bounding box center [1381, 82] width 24 height 24
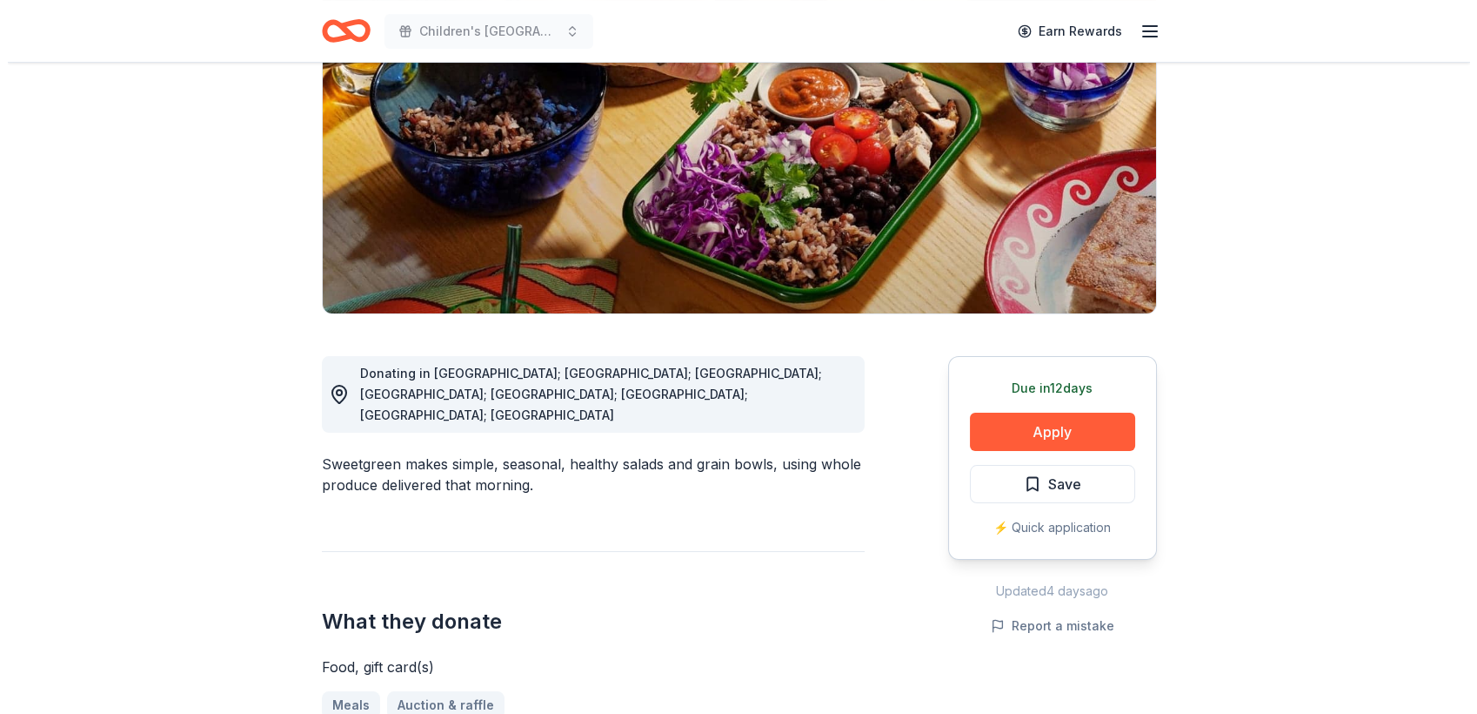
scroll to position [223, 0]
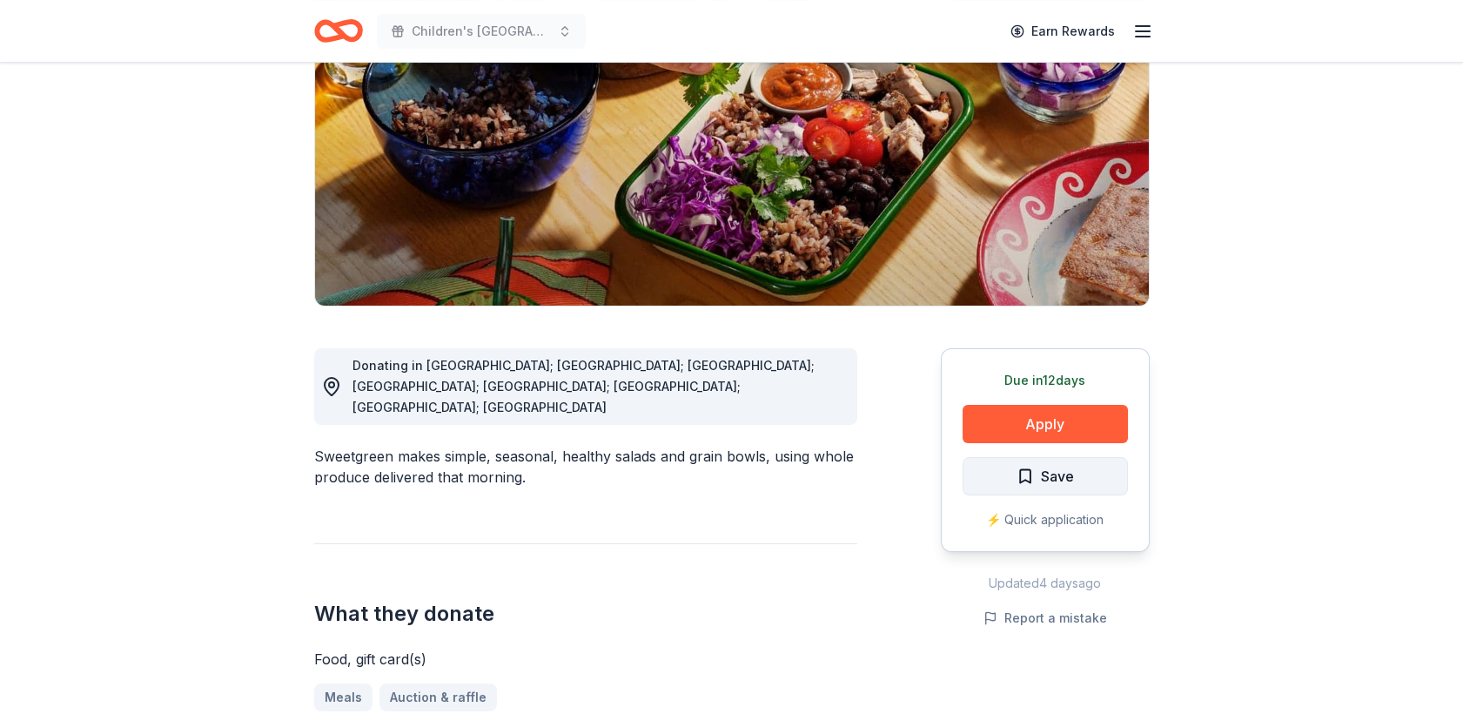
click at [1055, 485] on span "Save" at bounding box center [1057, 476] width 33 height 23
click at [1055, 485] on html "Children's [GEOGRAPHIC_DATA] (CHOP) Buddy Walk and Family Fun Day Earn Rewards …" at bounding box center [731, 134] width 1463 height 714
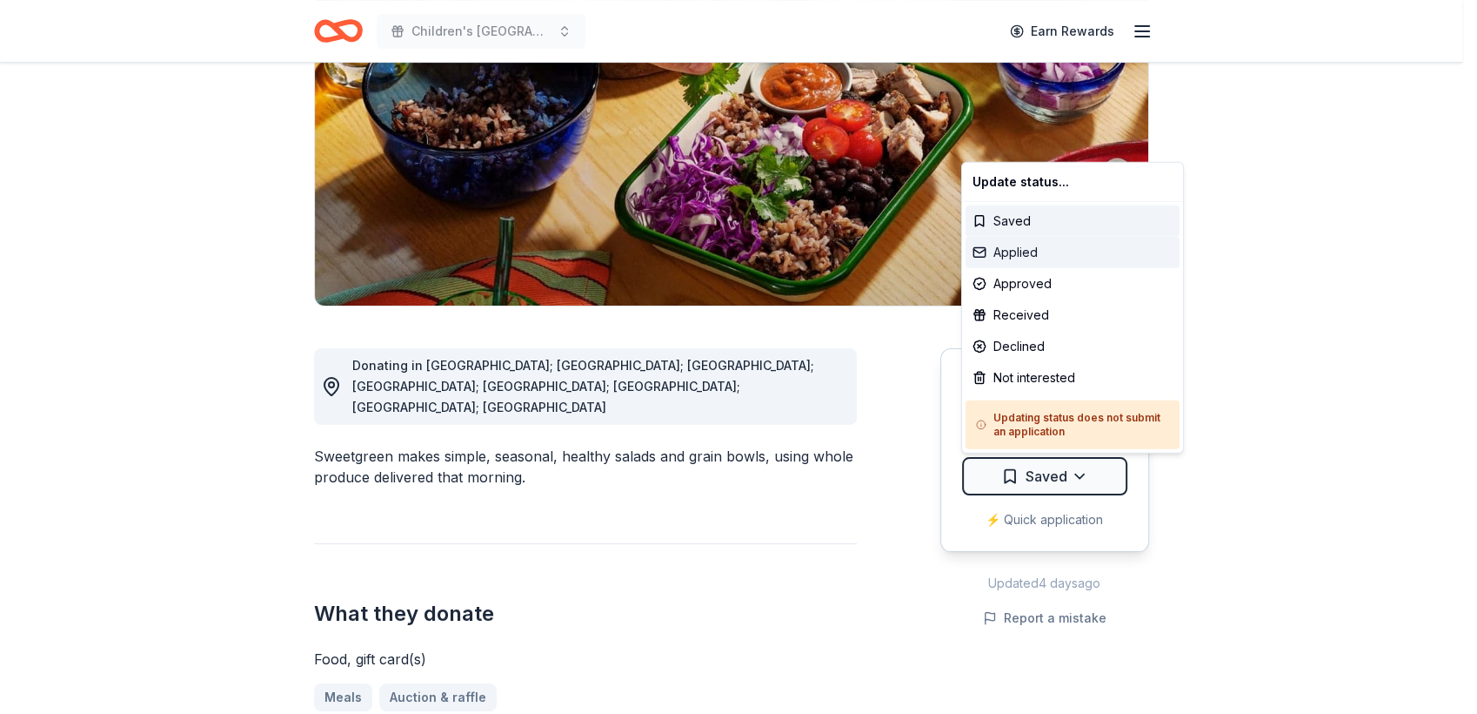
click at [1013, 252] on div "Applied" at bounding box center [1073, 252] width 214 height 31
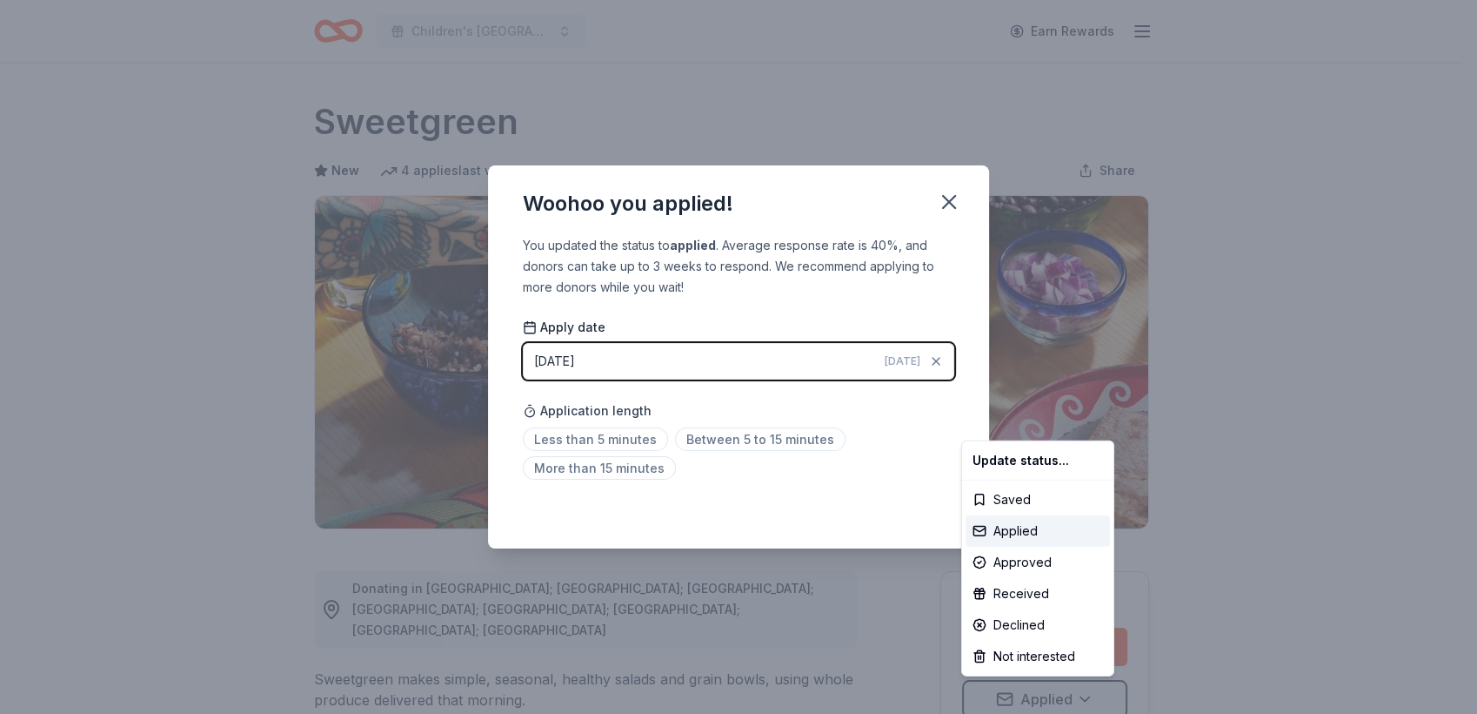
click at [937, 206] on html "Children's [GEOGRAPHIC_DATA] (CHOP) Buddy Walk and Family Fun Day Earn Rewards …" at bounding box center [738, 357] width 1477 height 714
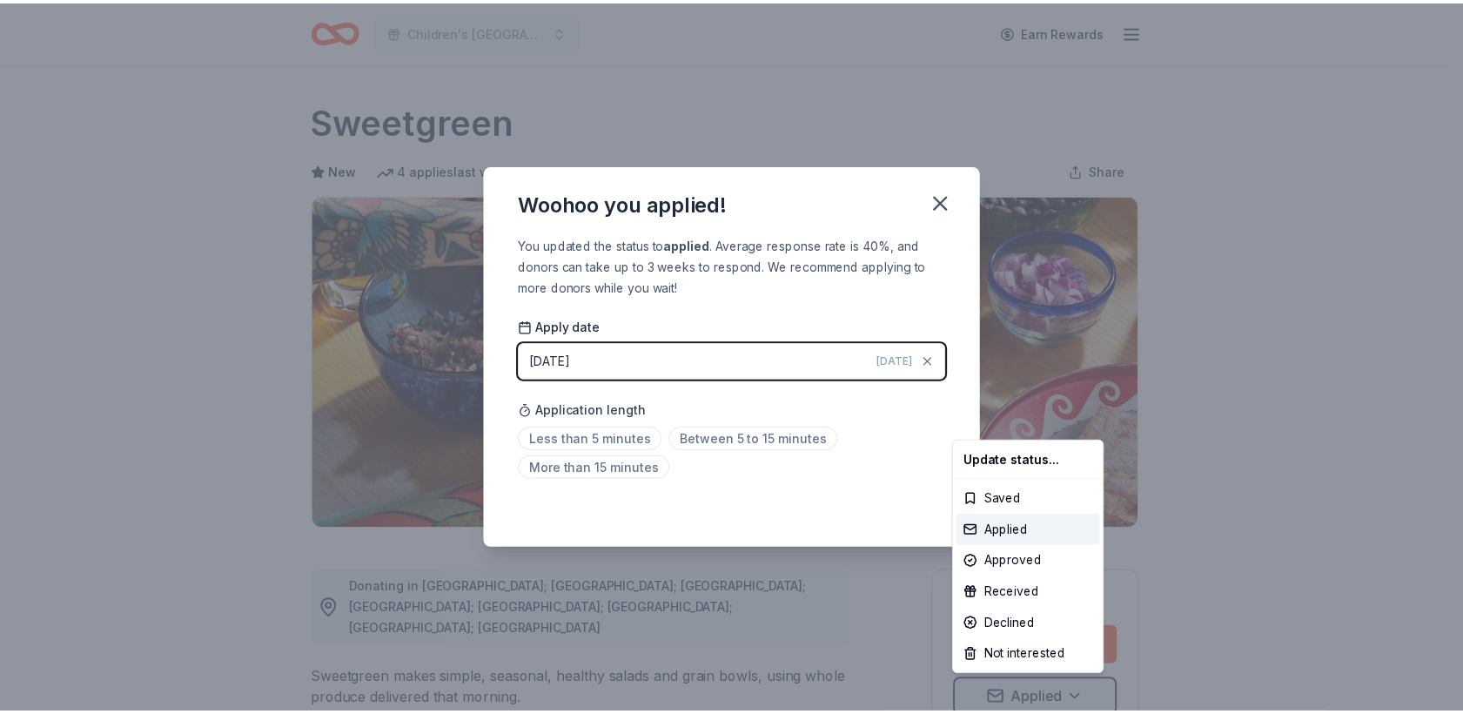
scroll to position [3, 0]
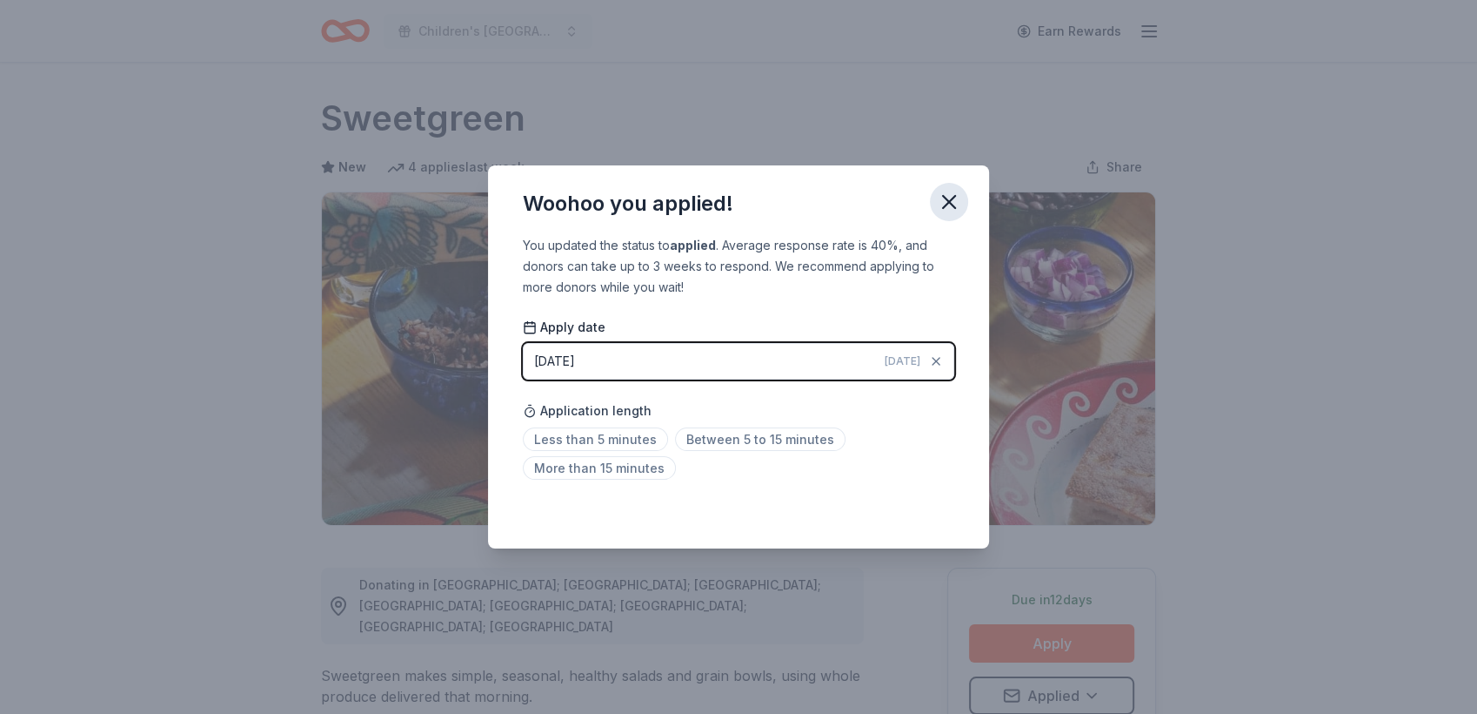
click at [953, 198] on icon "button" at bounding box center [949, 202] width 12 height 12
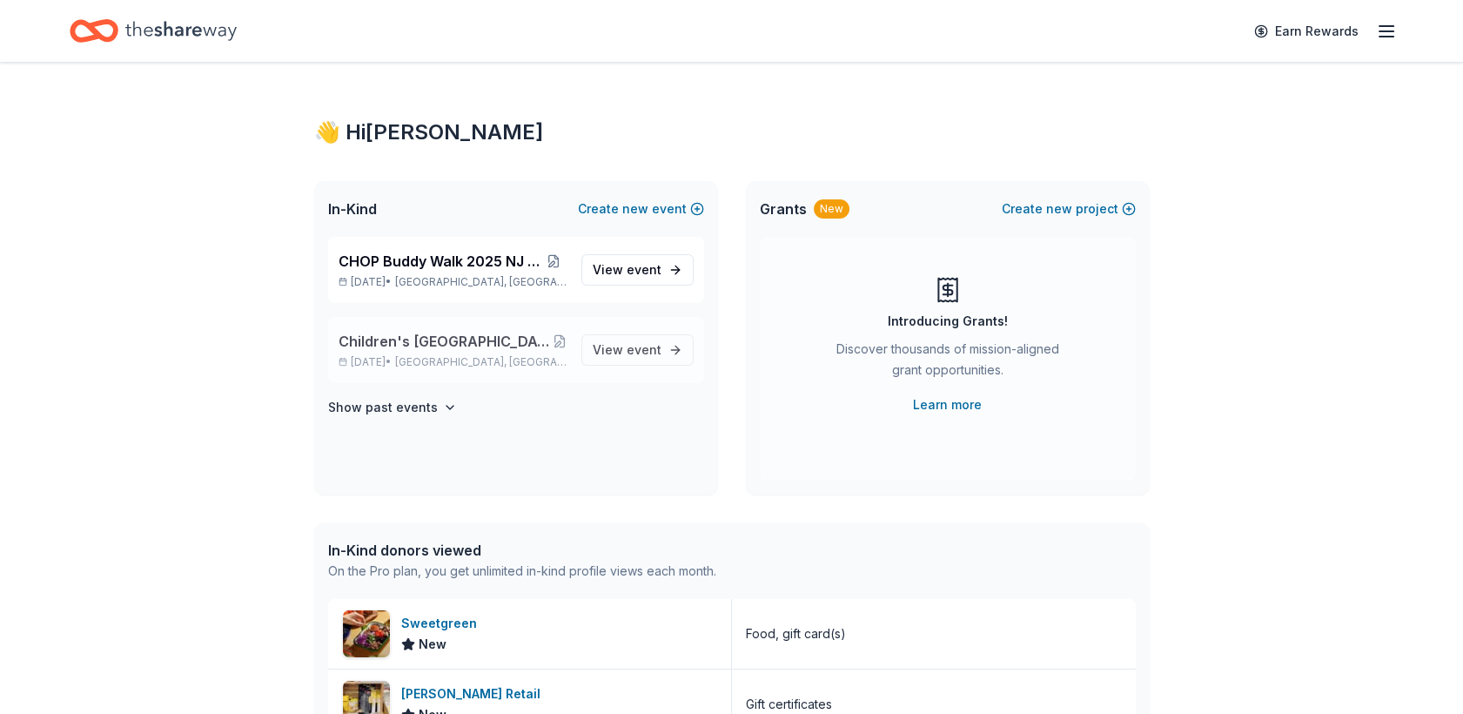
click at [372, 333] on span "Children's [GEOGRAPHIC_DATA] (CHOP) Buddy Walk and Family Fun Day" at bounding box center [445, 341] width 214 height 21
click at [453, 345] on span "Children's [GEOGRAPHIC_DATA] (CHOP) Buddy Walk and Family Fun Day" at bounding box center [445, 341] width 214 height 21
